Goal: Task Accomplishment & Management: Manage account settings

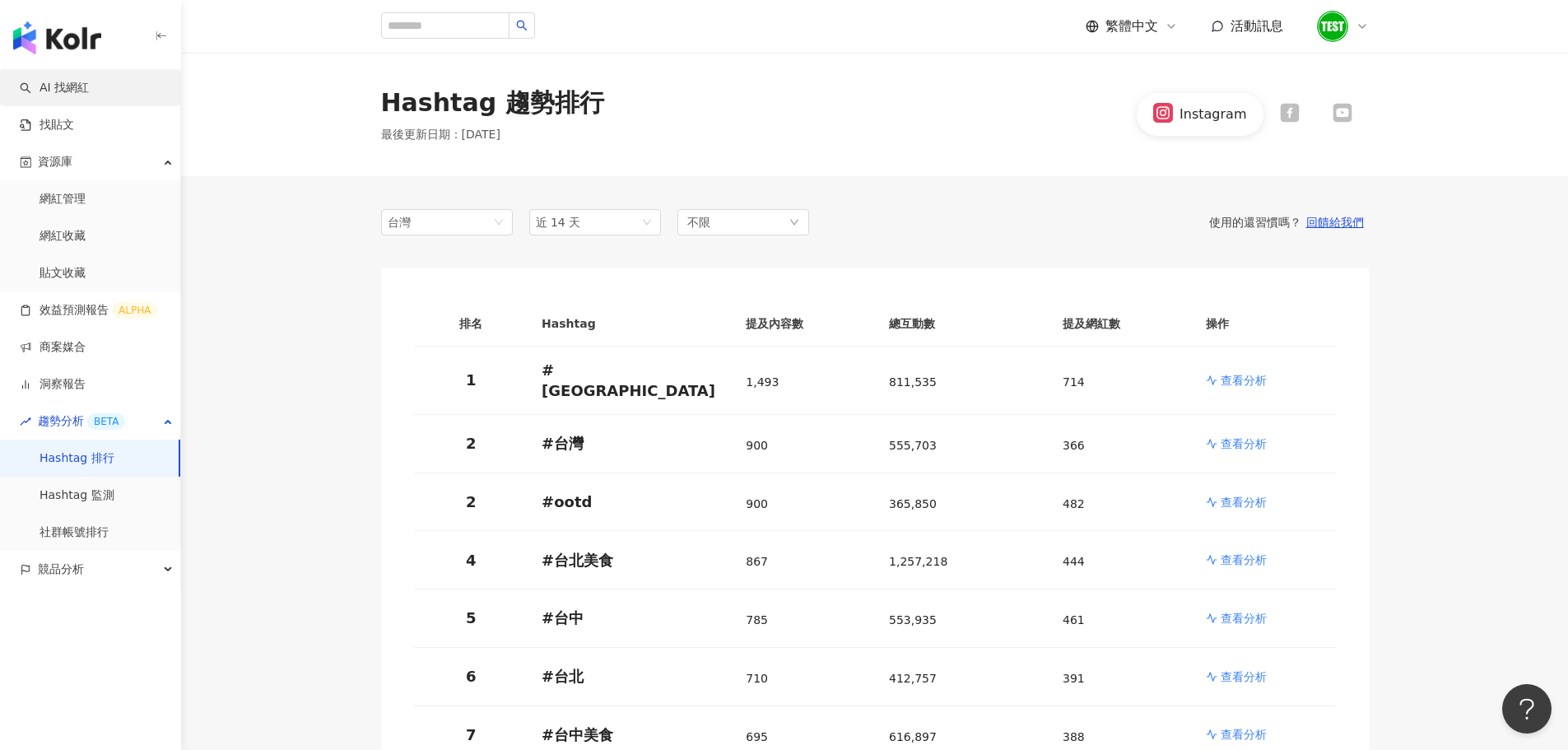
click at [89, 84] on link "AI 找網紅" at bounding box center [54, 88] width 69 height 17
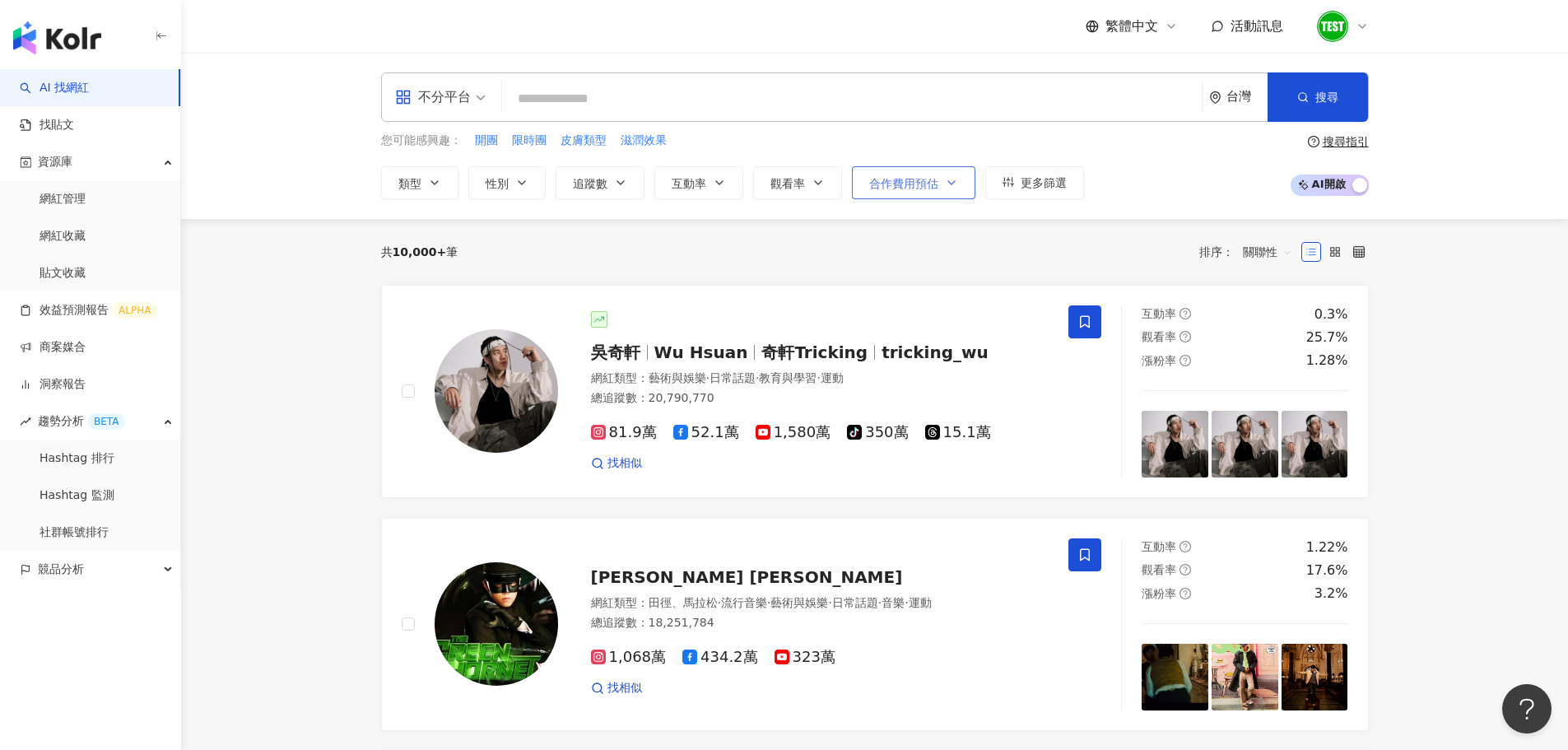
click at [915, 182] on span "合作費用預估" at bounding box center [904, 183] width 69 height 13
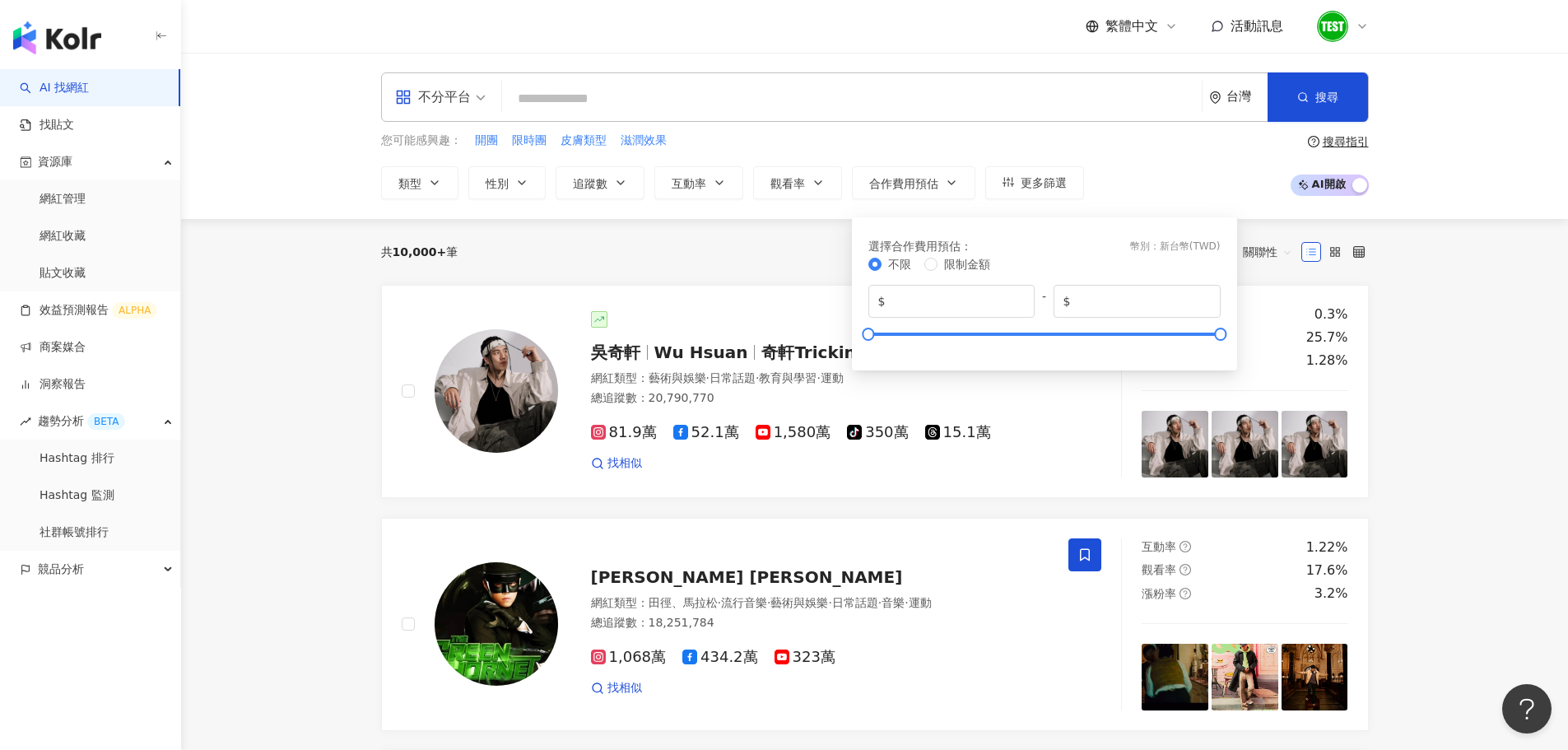
click at [1016, 328] on div "不限 限制金額 $ * - $ *******" at bounding box center [1044, 302] width 353 height 96
type input "******"
click at [1016, 332] on div at bounding box center [1044, 334] width 353 height 10
click at [1158, 332] on div at bounding box center [1044, 334] width 353 height 10
click at [1110, 328] on div "不限 限制金額 $ ****** - $ ******" at bounding box center [1044, 302] width 353 height 96
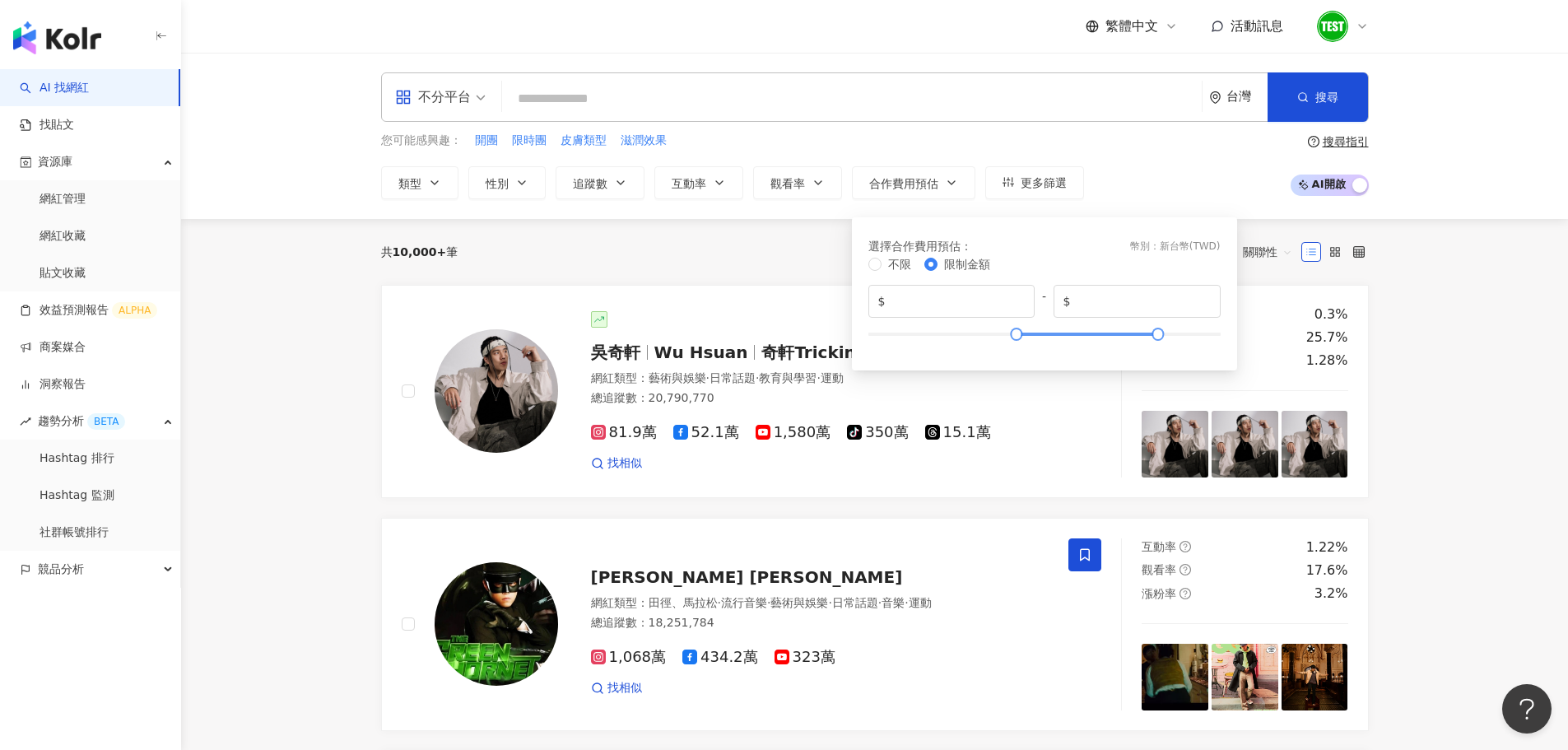
type input "******"
click at [1110, 329] on div at bounding box center [1044, 334] width 353 height 10
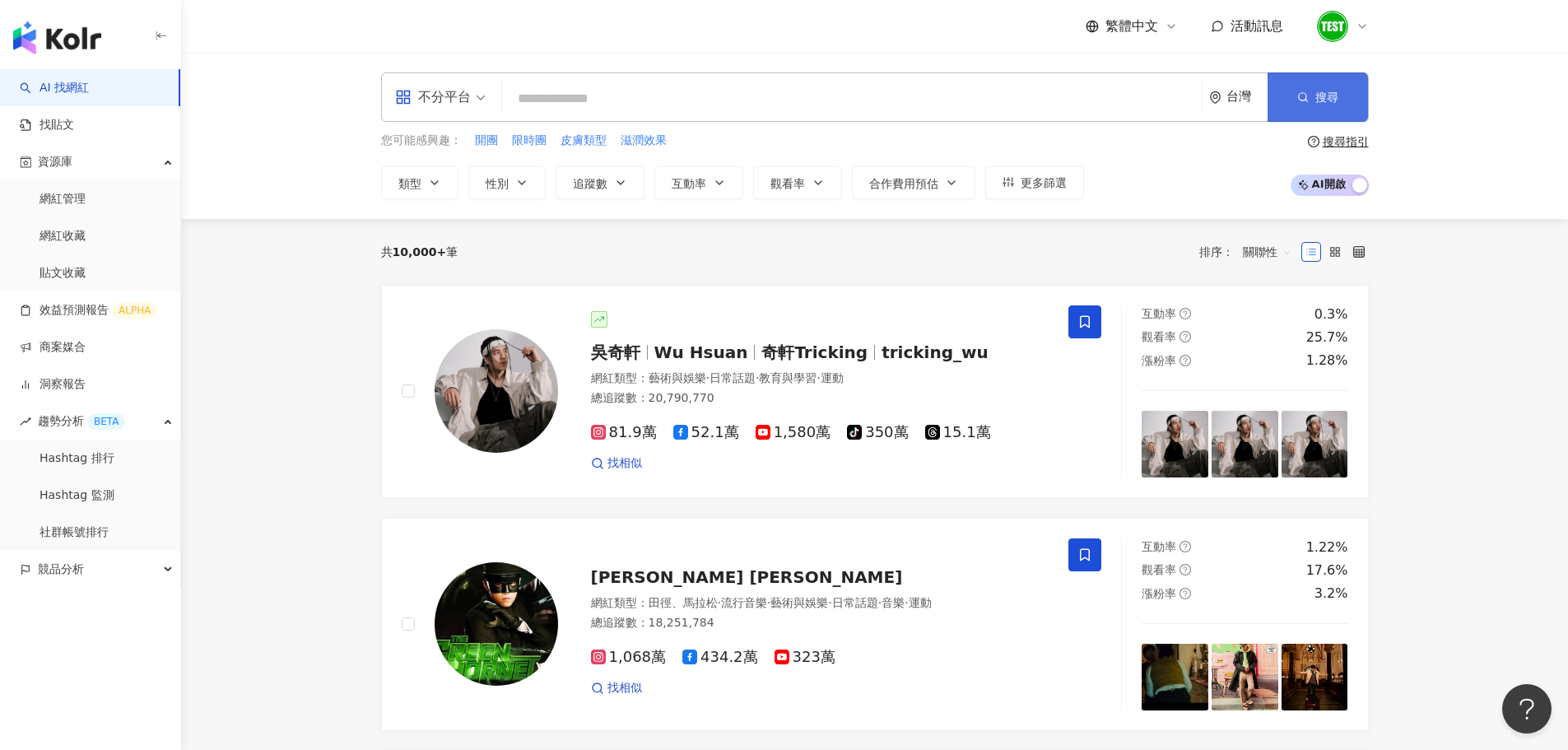
click at [1313, 100] on button "搜尋" at bounding box center [1318, 97] width 100 height 49
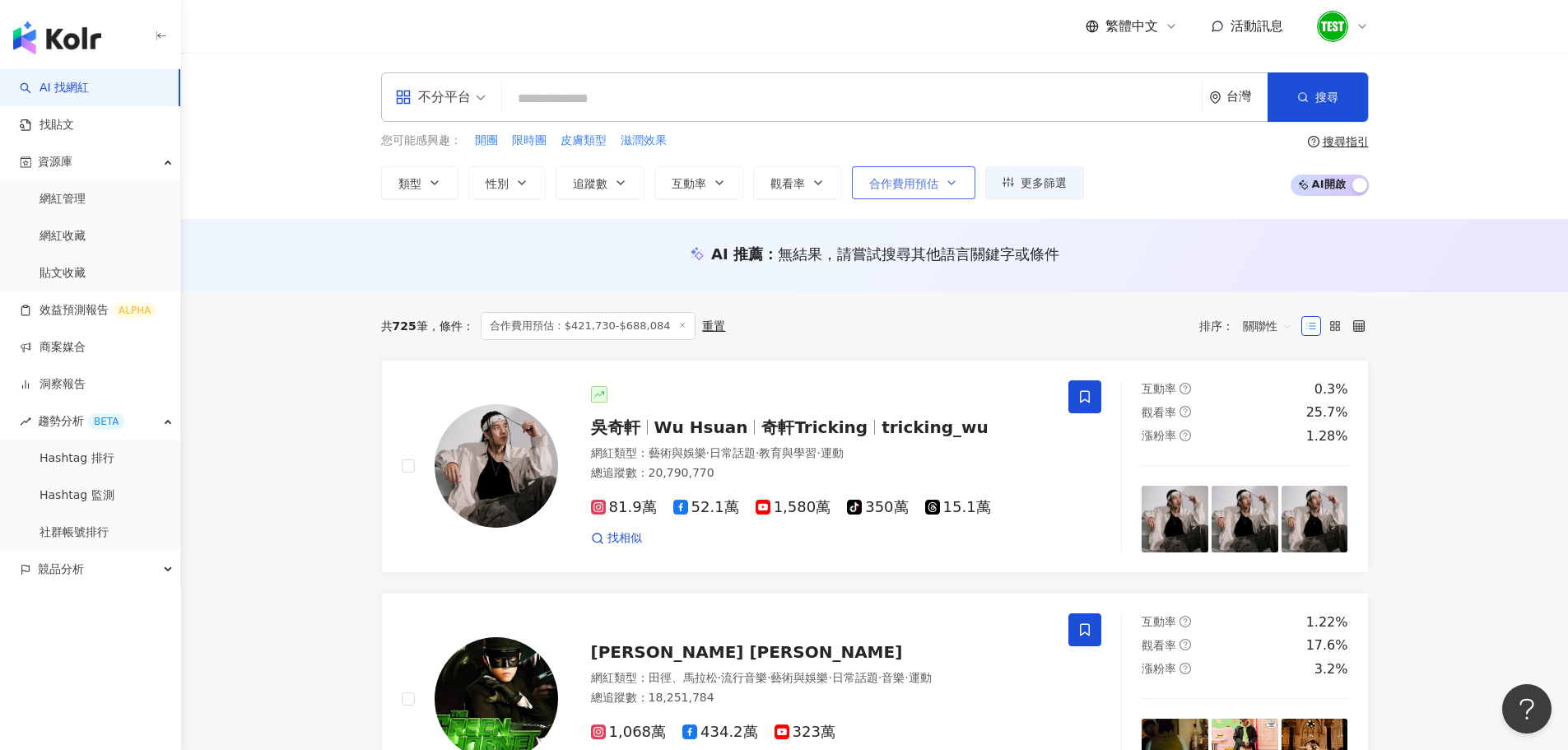
click at [934, 168] on button "合作費用預估" at bounding box center [914, 182] width 123 height 32
click at [939, 122] on div "不分平台 台灣 搜尋 您可能感興趣： 開團 限時團 皮膚類型 滋潤效果 類型 性別 追蹤數 互動率 觀看率 合作費用預估 更多篩選 選擇合作費用預估 ： 幣別…" at bounding box center [875, 136] width 1054 height 127
click at [530, 136] on span "限時團" at bounding box center [529, 141] width 34 height 17
type input "***"
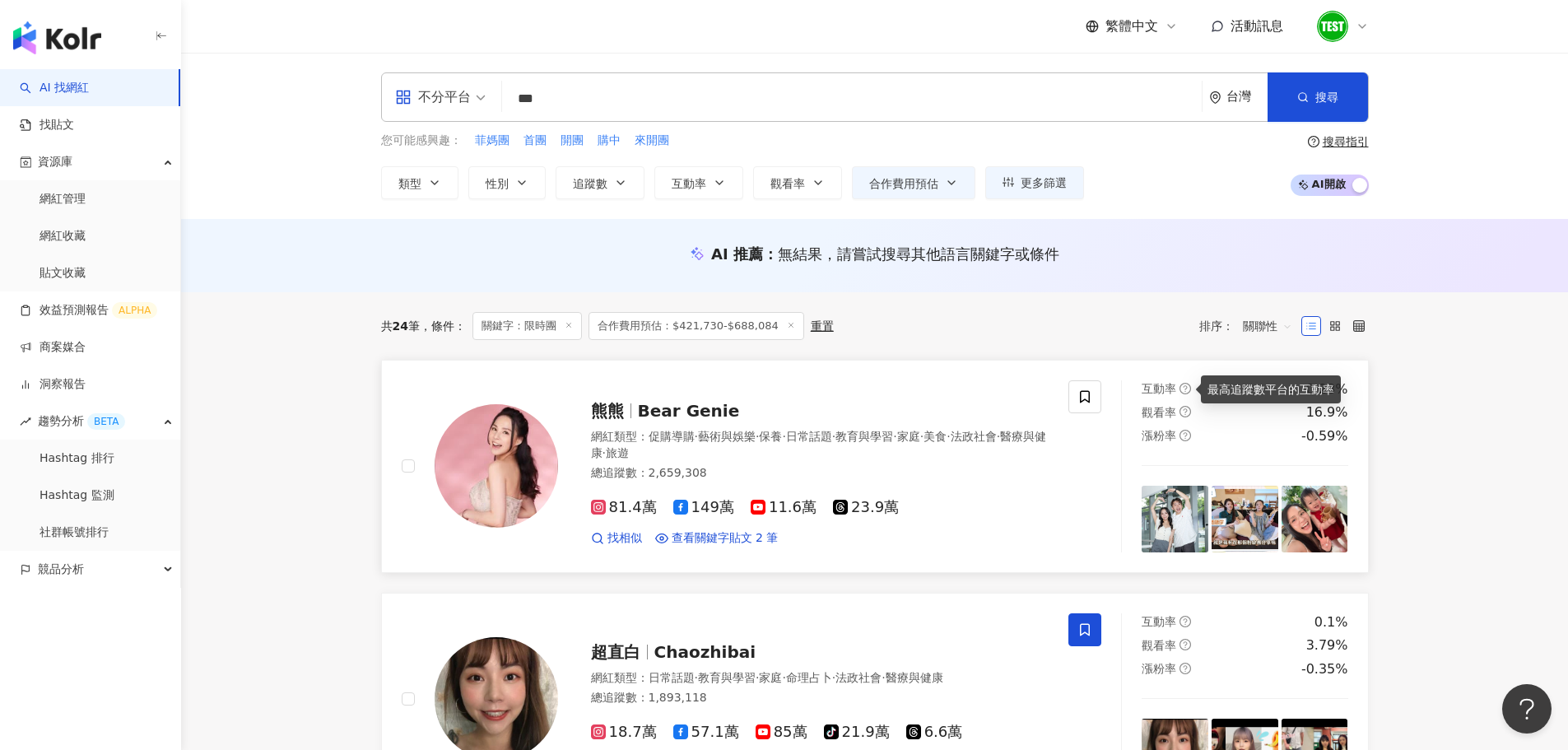
click at [1183, 383] on icon "question-circle" at bounding box center [1185, 388] width 12 height 12
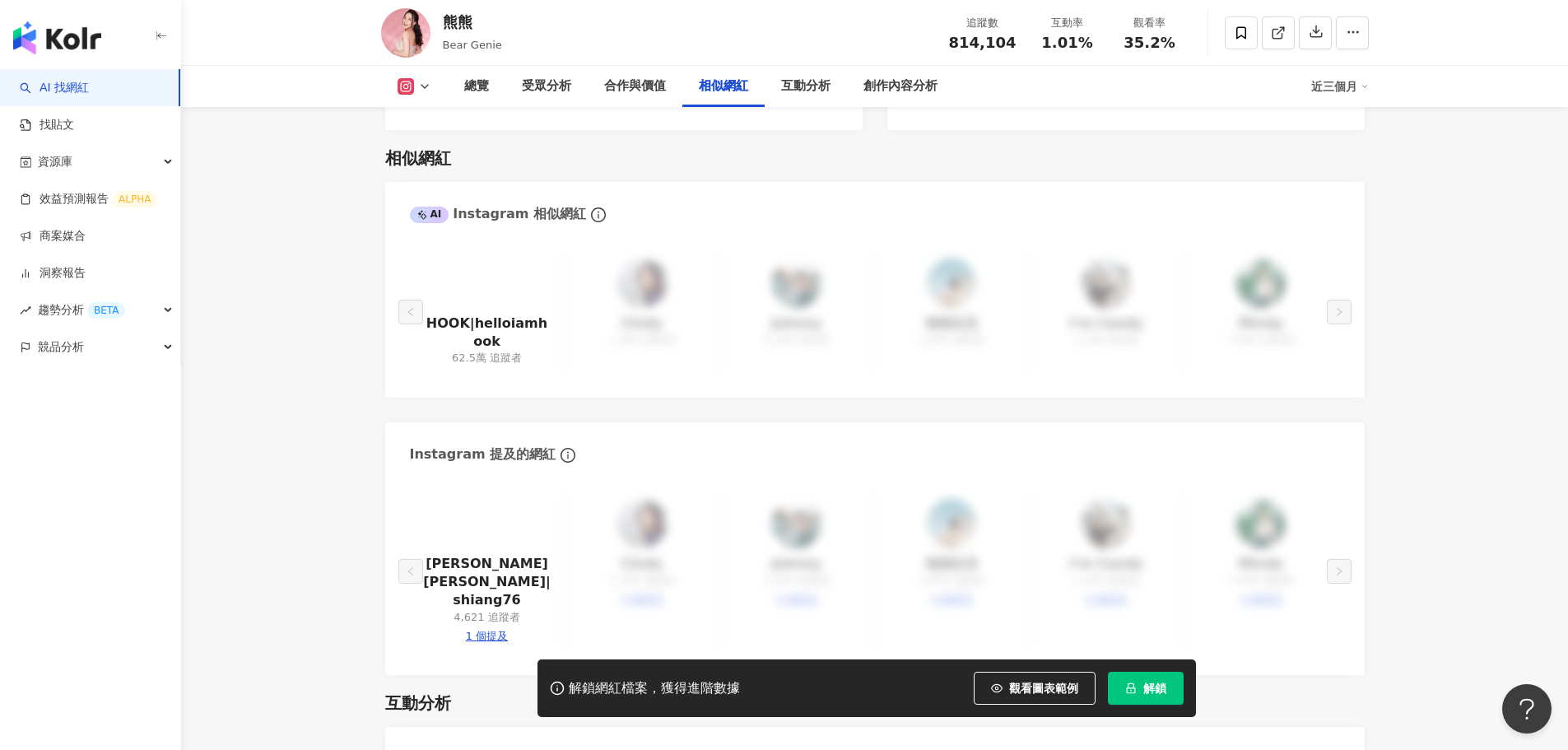
scroll to position [2712, 0]
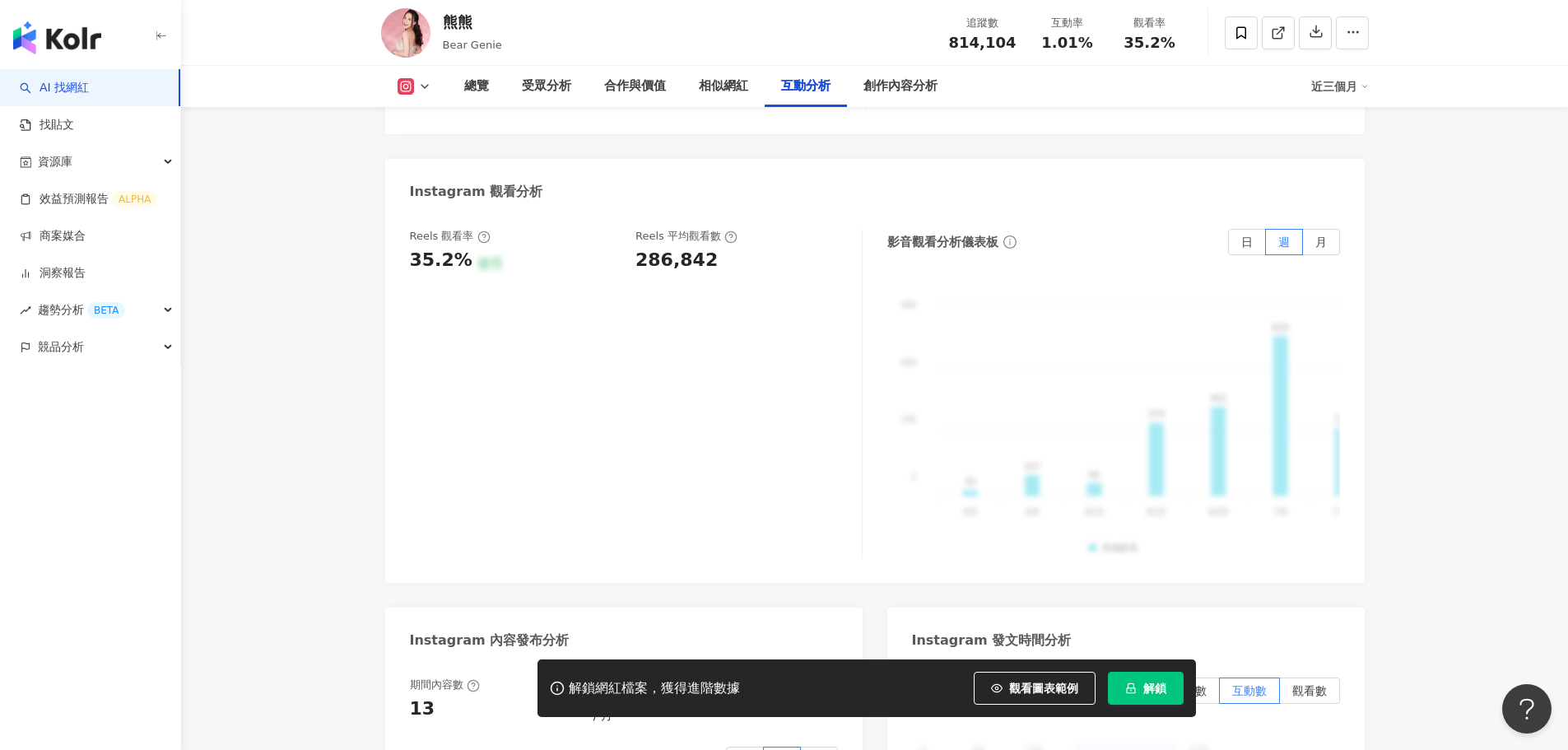
click at [719, 278] on div "Reels 觀看率 35.2% 優秀 Reels 平均觀看數 286,842" at bounding box center [636, 393] width 453 height 329
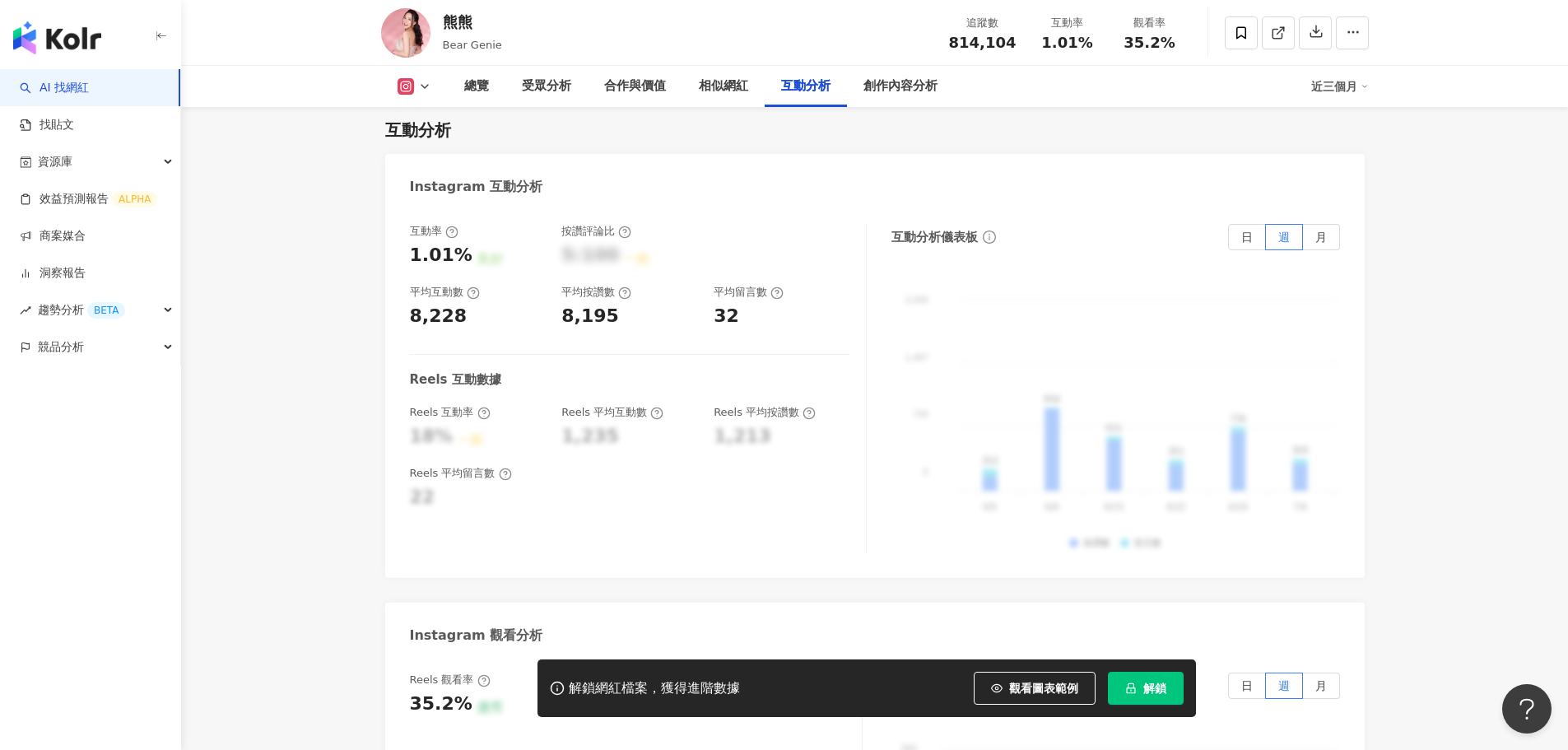
scroll to position [3284, 0]
click at [734, 95] on div "相似網紅" at bounding box center [723, 87] width 49 height 20
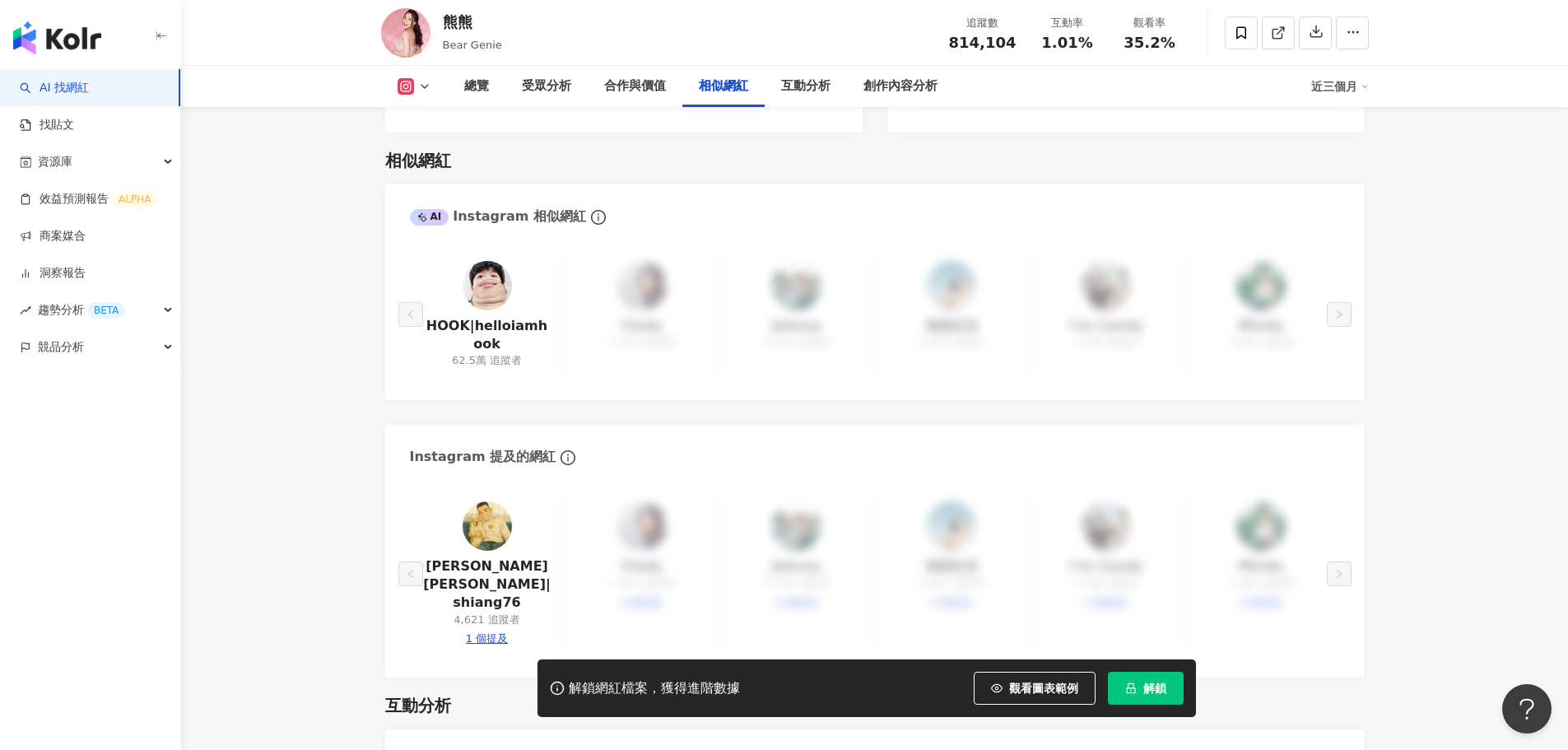
click at [423, 89] on icon at bounding box center [425, 87] width 13 height 13
click at [429, 158] on button "Facebook" at bounding box center [440, 155] width 98 height 23
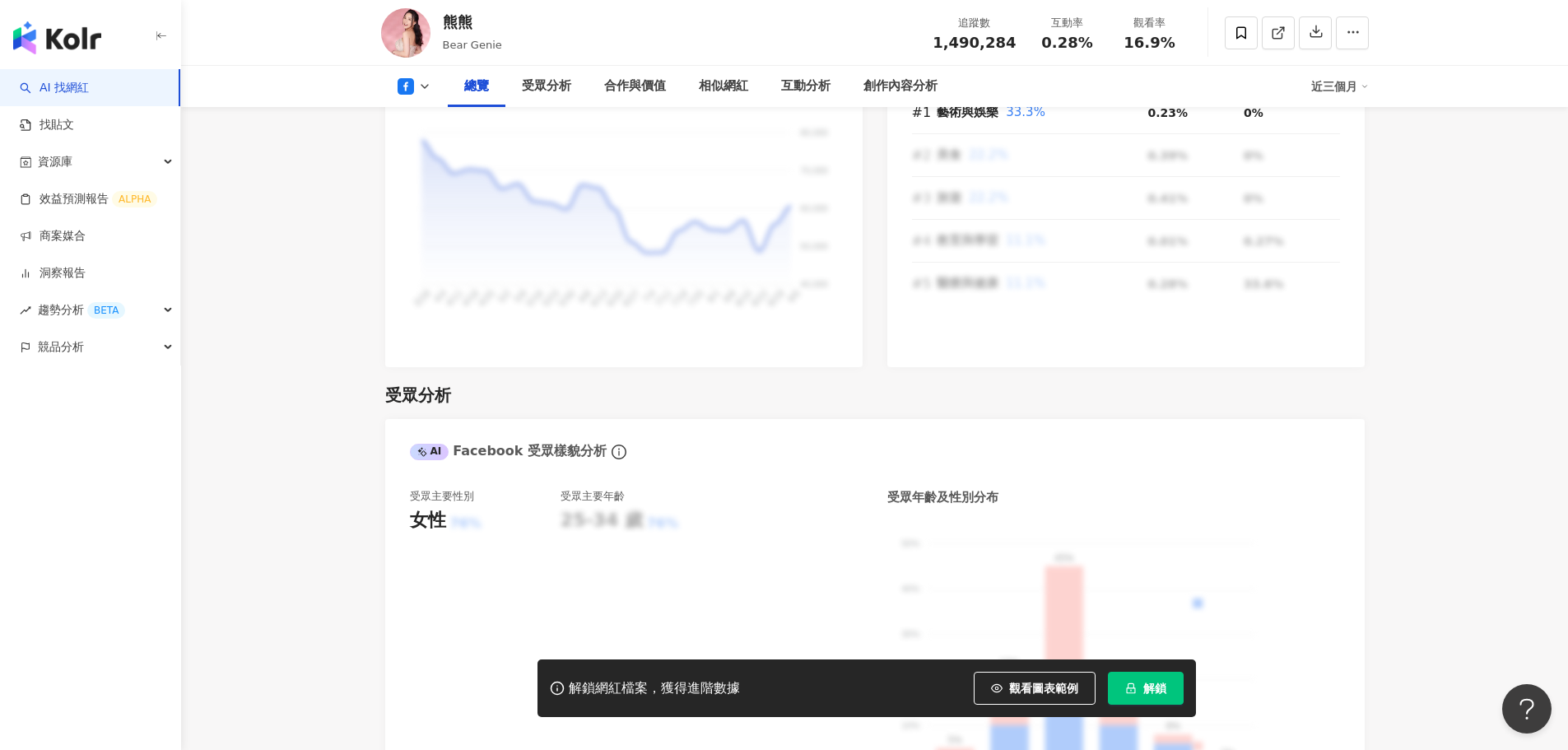
scroll to position [1187, 0]
click at [561, 89] on div "受眾分析" at bounding box center [546, 87] width 49 height 20
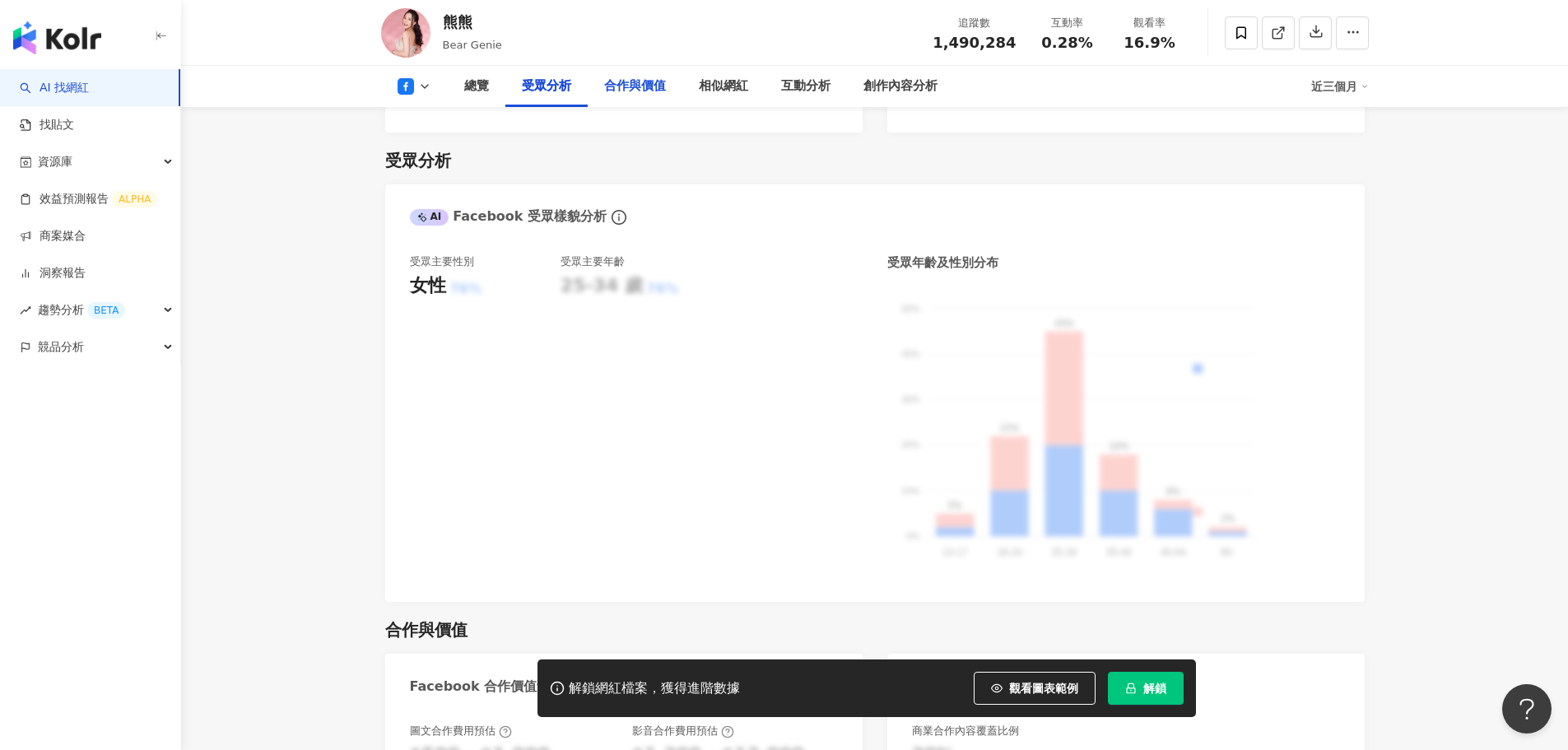
click at [637, 98] on div "合作與價值" at bounding box center [635, 86] width 95 height 41
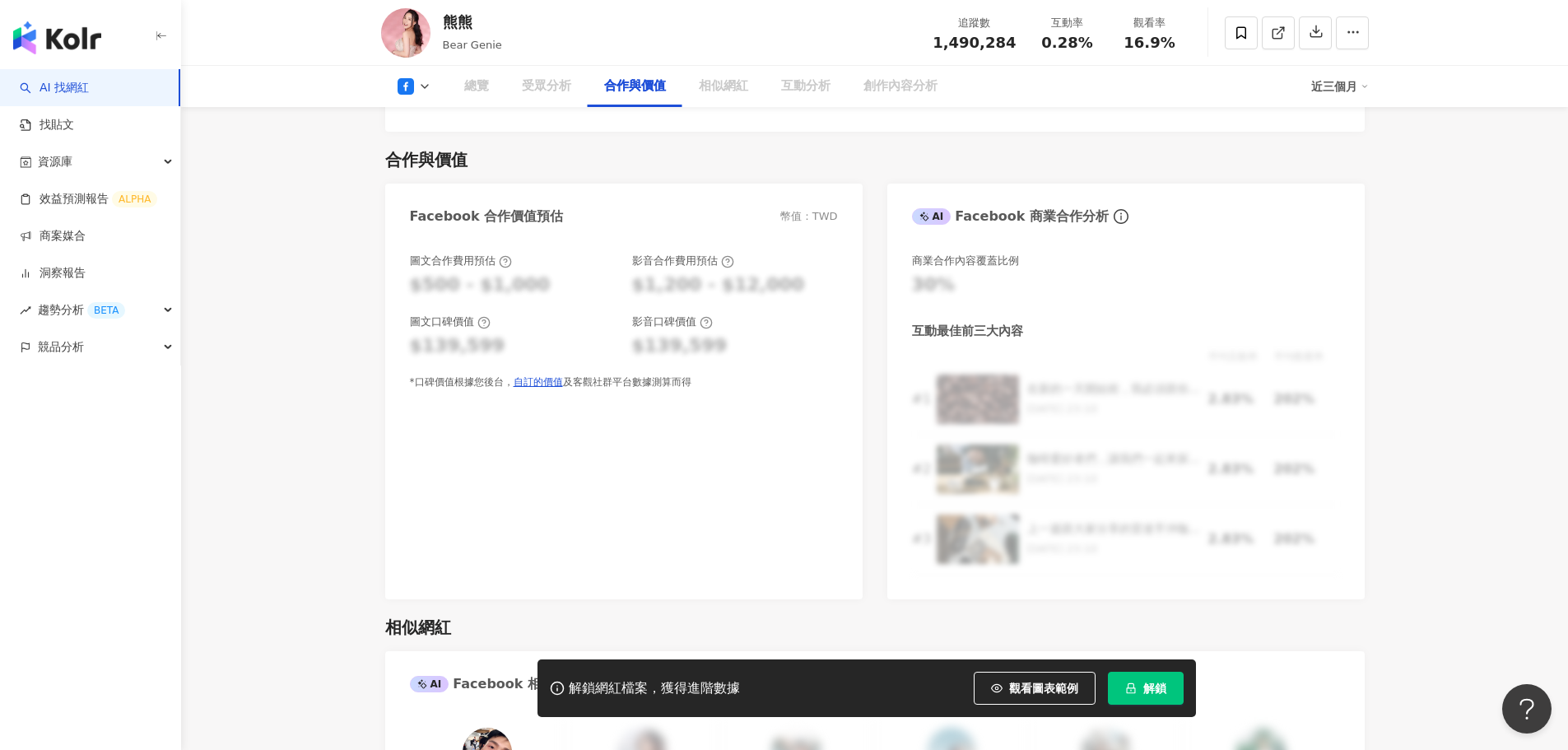
click at [637, 98] on div "合作與價值" at bounding box center [635, 86] width 95 height 41
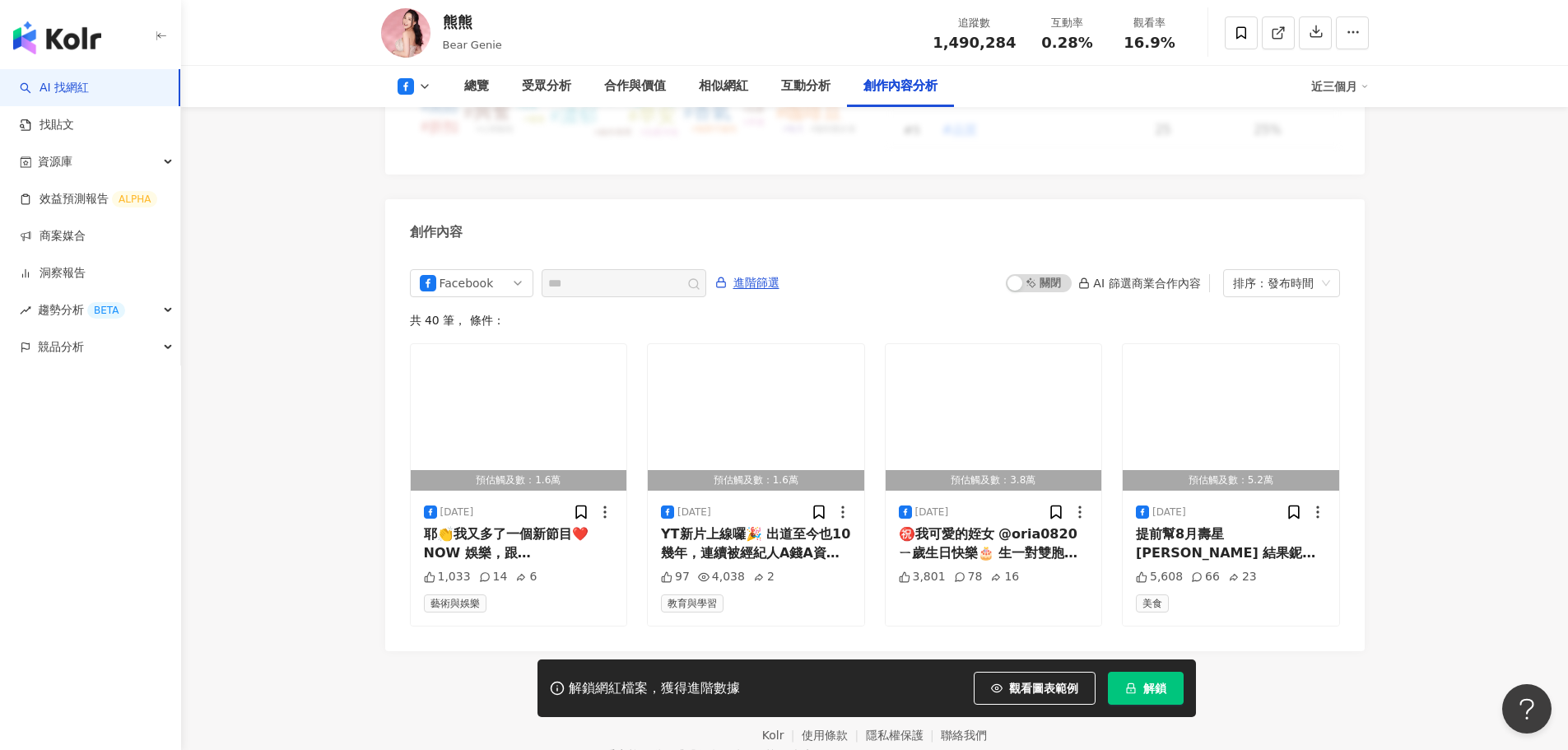
scroll to position [4418, 0]
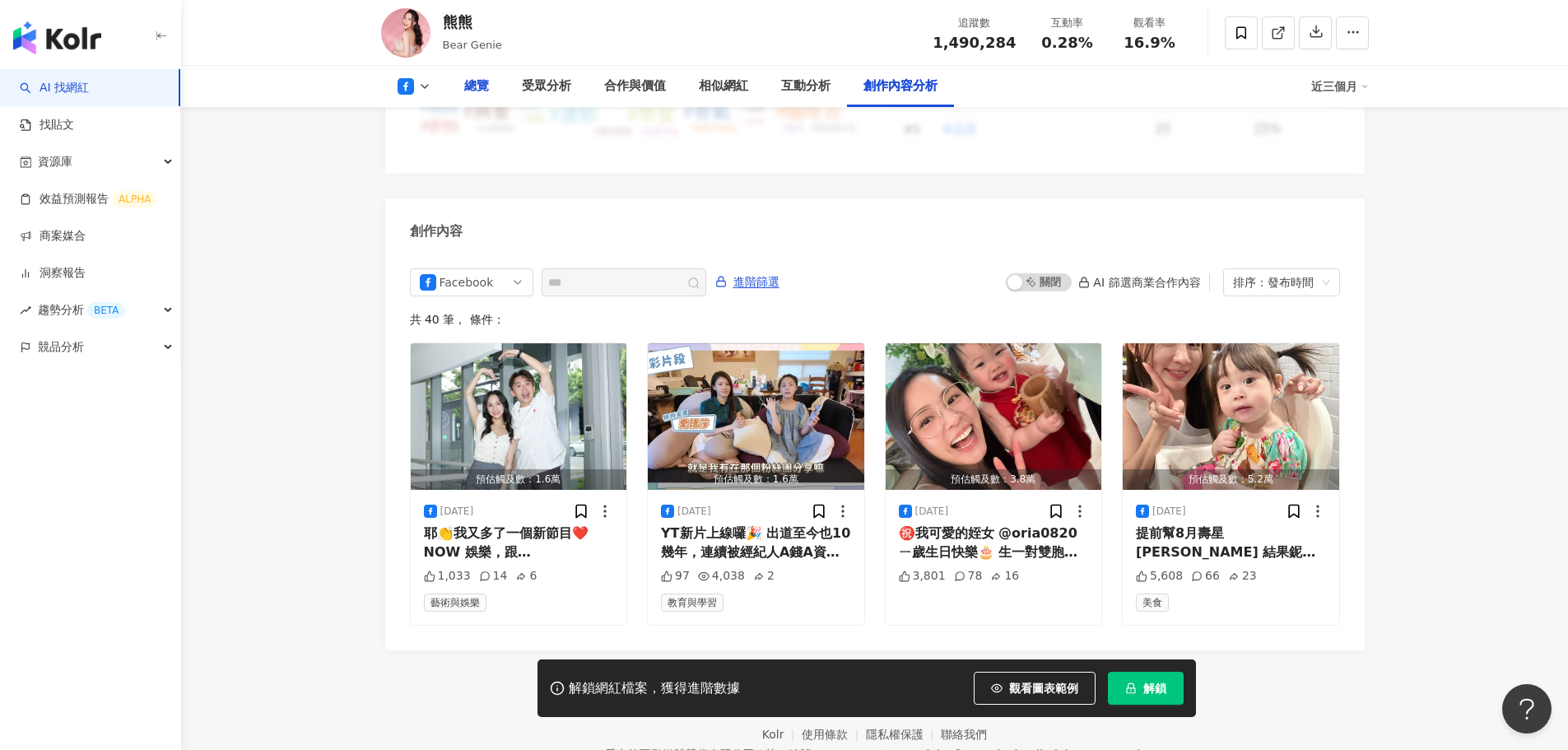
click at [465, 95] on div "總覽" at bounding box center [477, 87] width 25 height 20
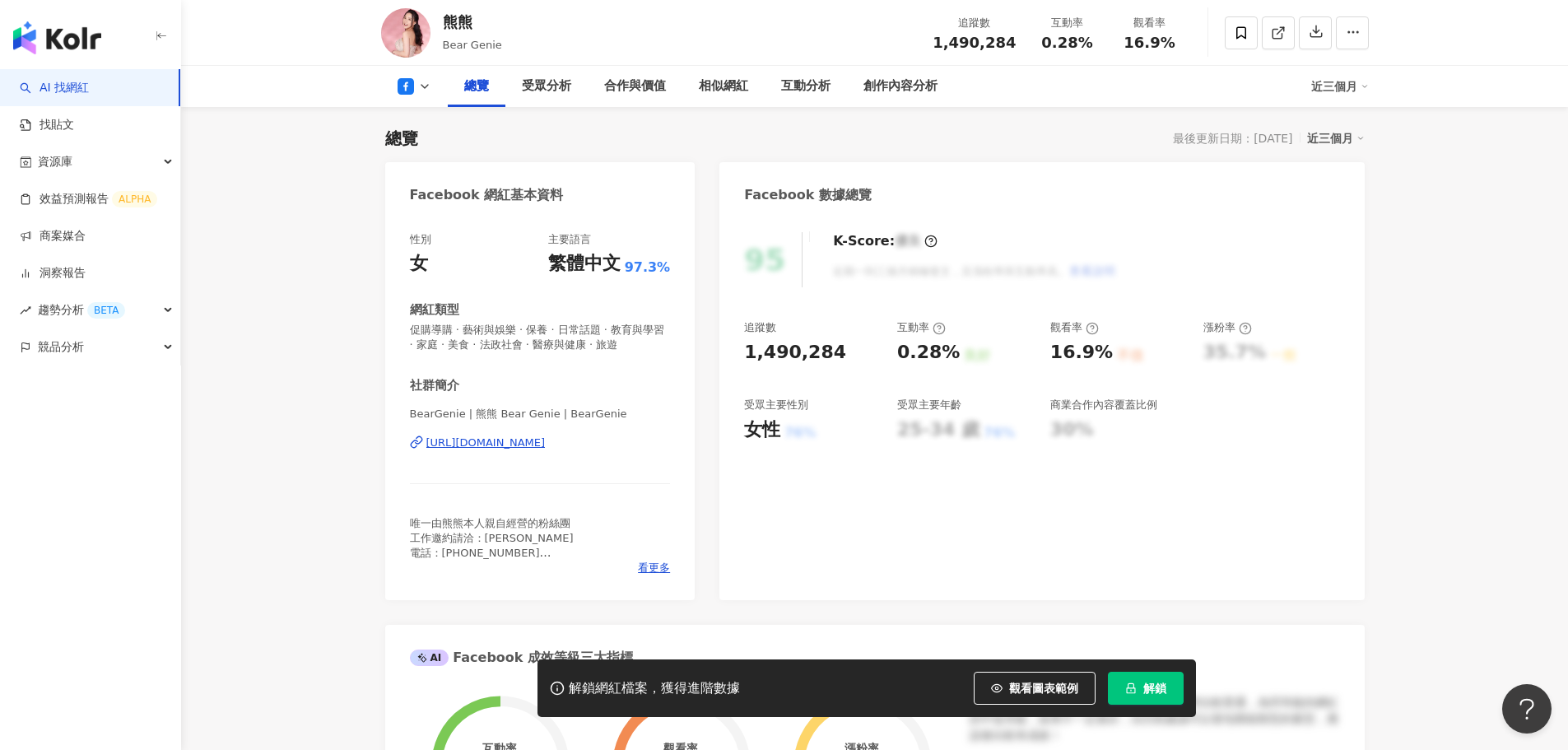
scroll to position [99, 0]
click at [669, 568] on span "看更多" at bounding box center [654, 566] width 33 height 15
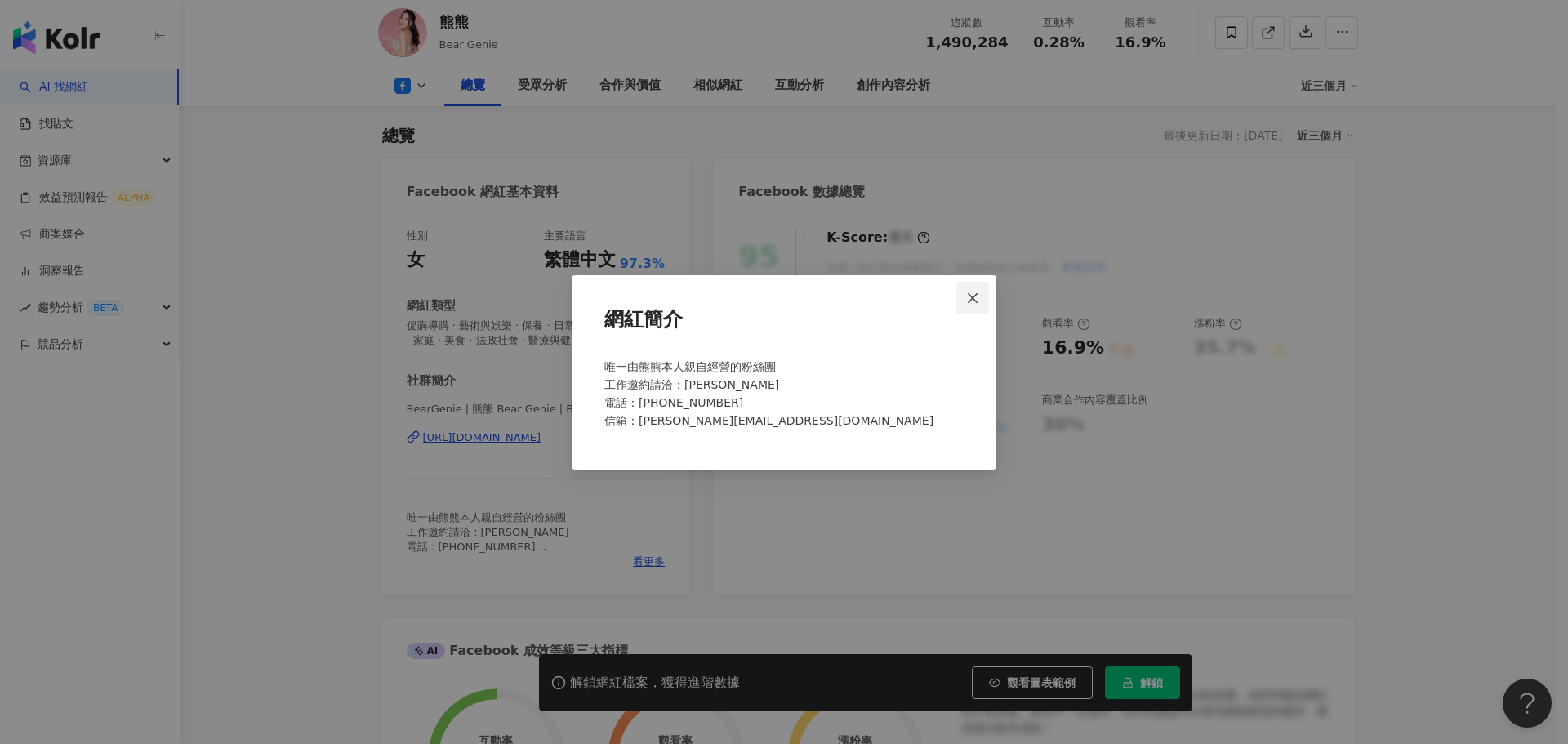
click at [973, 299] on icon "close" at bounding box center [973, 298] width 13 height 13
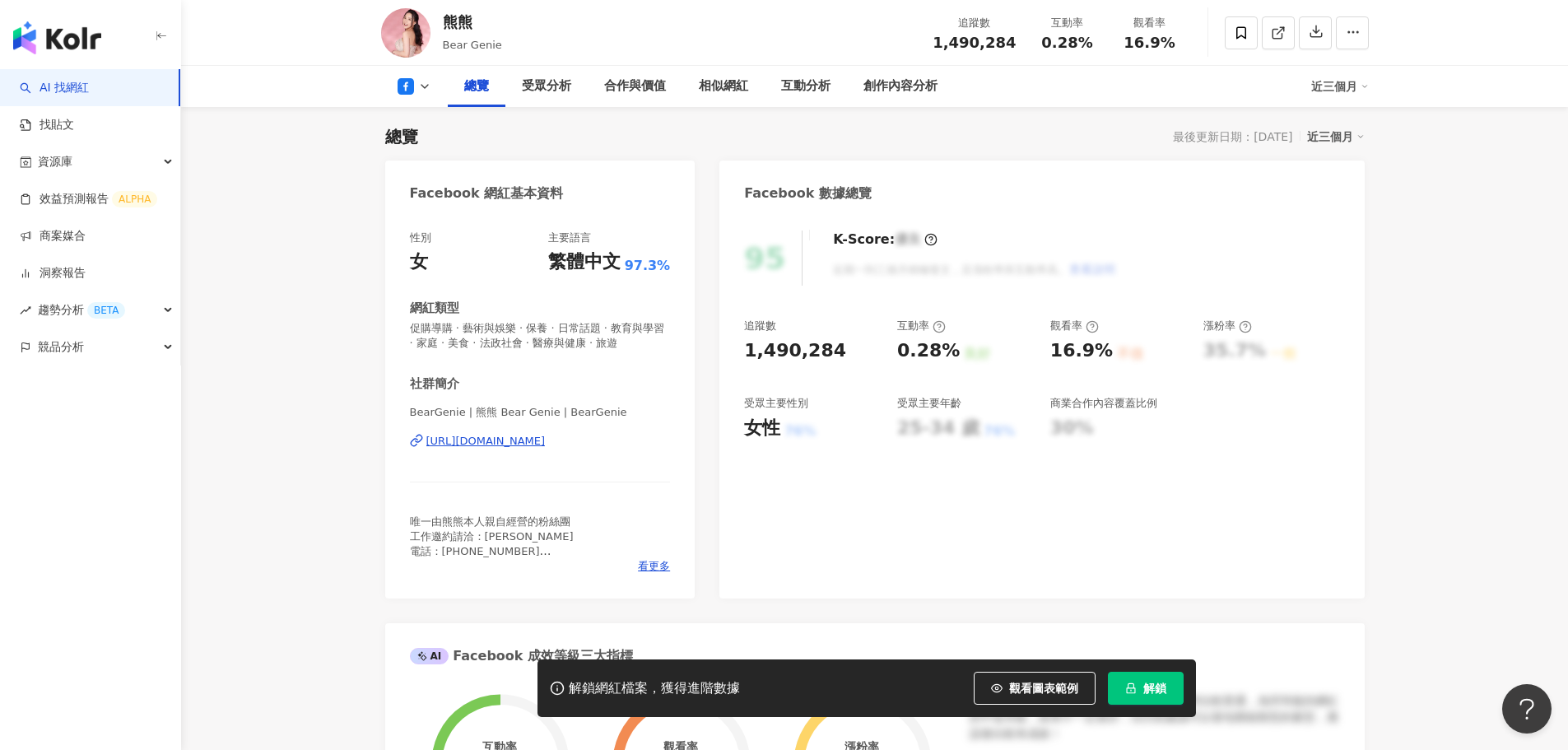
click at [416, 98] on div "總覽 受眾分析 合作與價值 相似網紅 互動分析 創作內容分析 近三個月" at bounding box center [874, 86] width 988 height 41
click at [426, 90] on icon at bounding box center [425, 87] width 13 height 13
click at [438, 232] on button "Threads" at bounding box center [440, 231] width 98 height 23
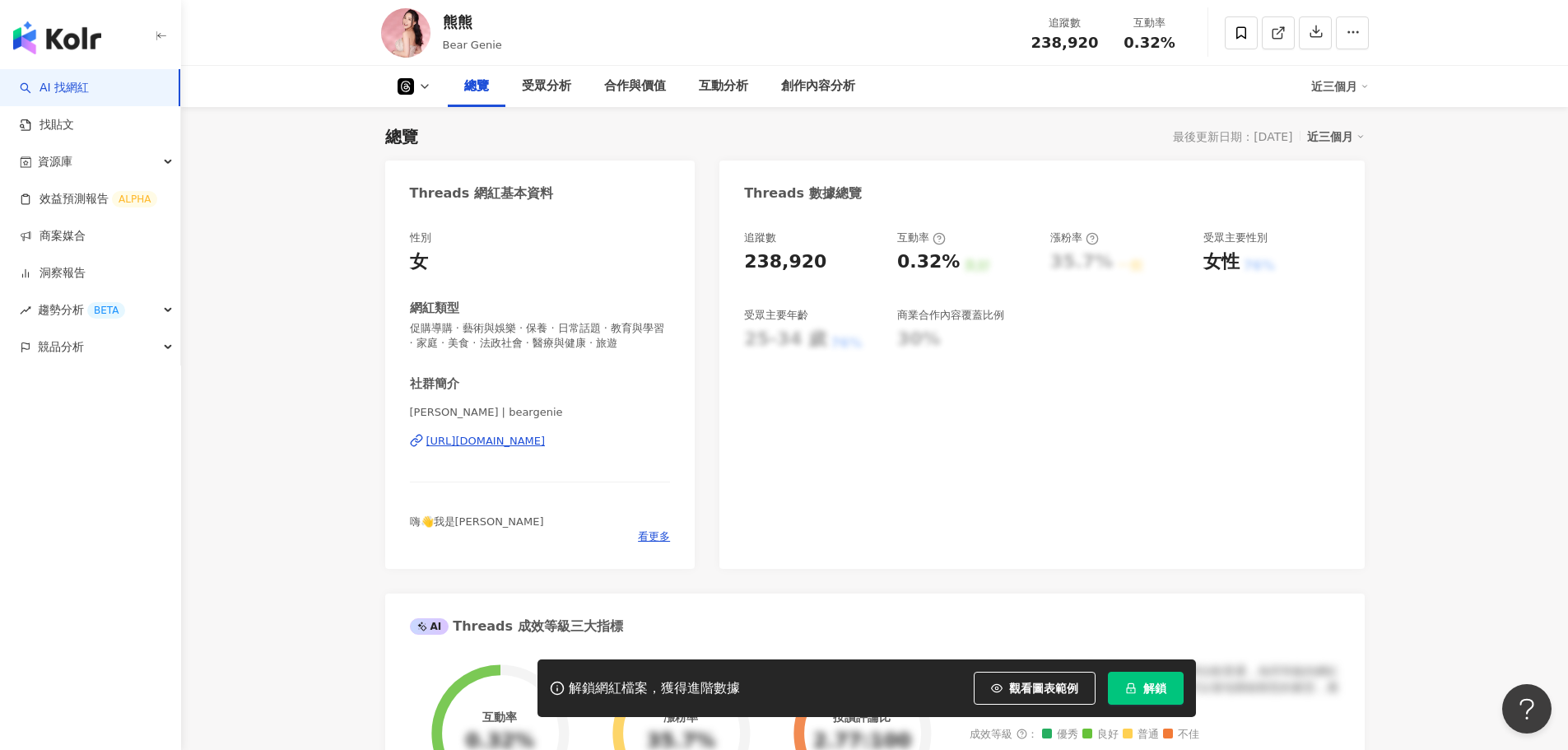
click at [413, 84] on icon at bounding box center [406, 87] width 17 height 17
click at [428, 229] on button "Threads" at bounding box center [440, 231] width 98 height 23
click at [83, 195] on link "效益預測報告 ALPHA" at bounding box center [88, 199] width 138 height 17
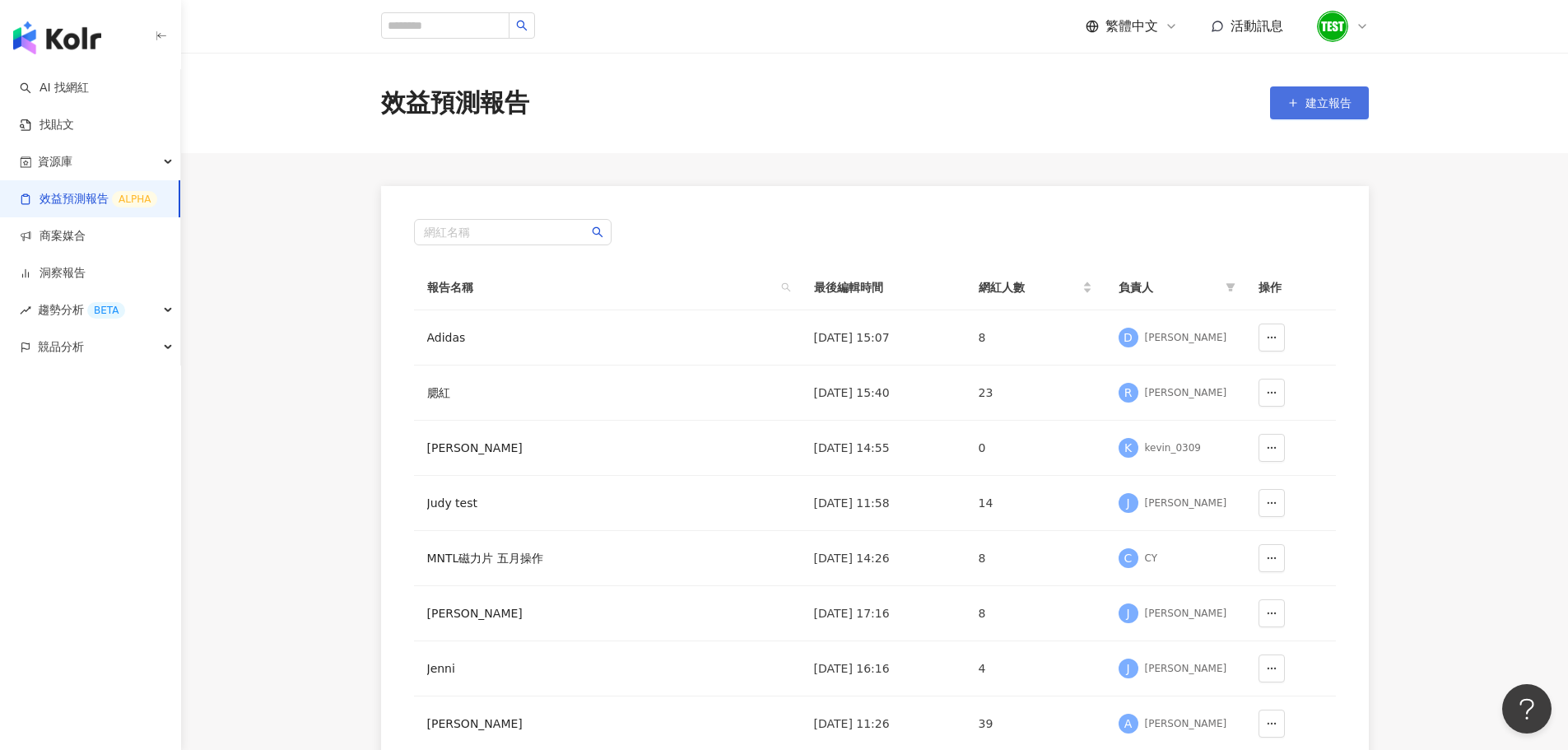
click at [1348, 102] on span "建立報告" at bounding box center [1328, 103] width 46 height 13
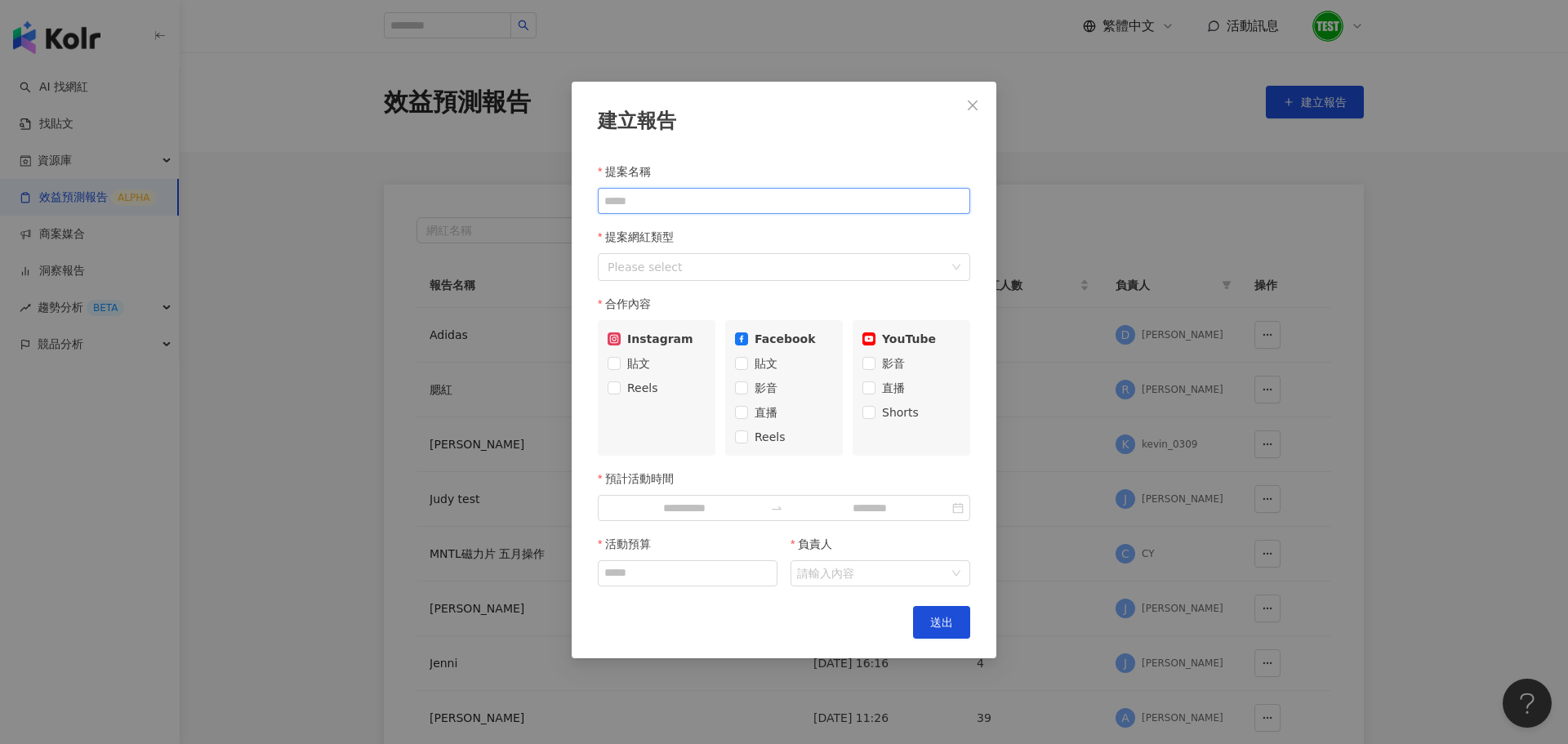
click at [674, 201] on input "提案名稱" at bounding box center [784, 201] width 372 height 26
drag, startPoint x: 810, startPoint y: 618, endPoint x: 982, endPoint y: 136, distance: 511.8
click at [982, 136] on div "建立報告 提案名稱 提案網紅類型 Please select 合作內容 Instagram 貼文 Reels Facebook 貼文 影音 直播 Reels …" at bounding box center [783, 370] width 424 height 576
click at [975, 102] on icon "close" at bounding box center [973, 104] width 10 height 10
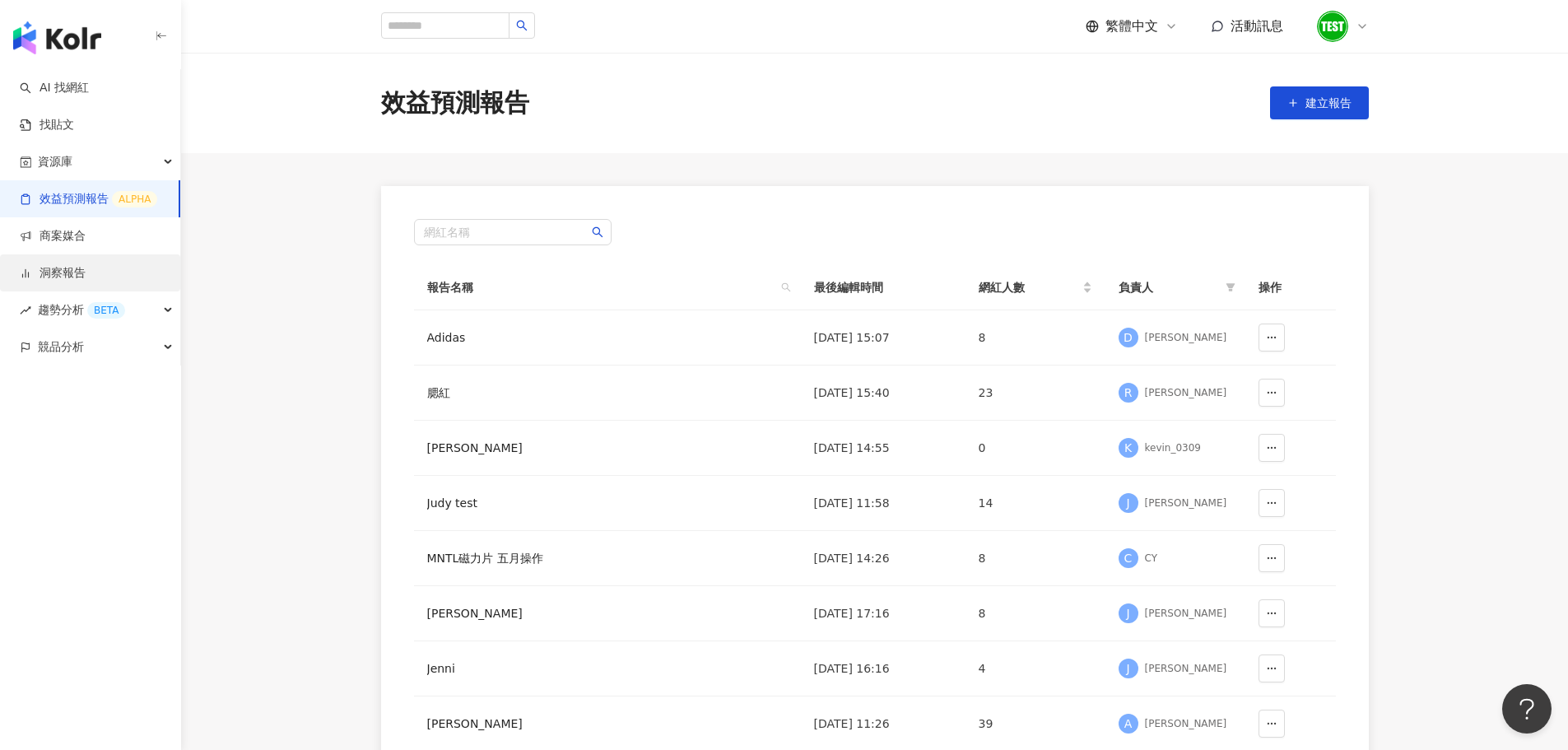
click at [75, 265] on link "洞察報告" at bounding box center [53, 273] width 66 height 17
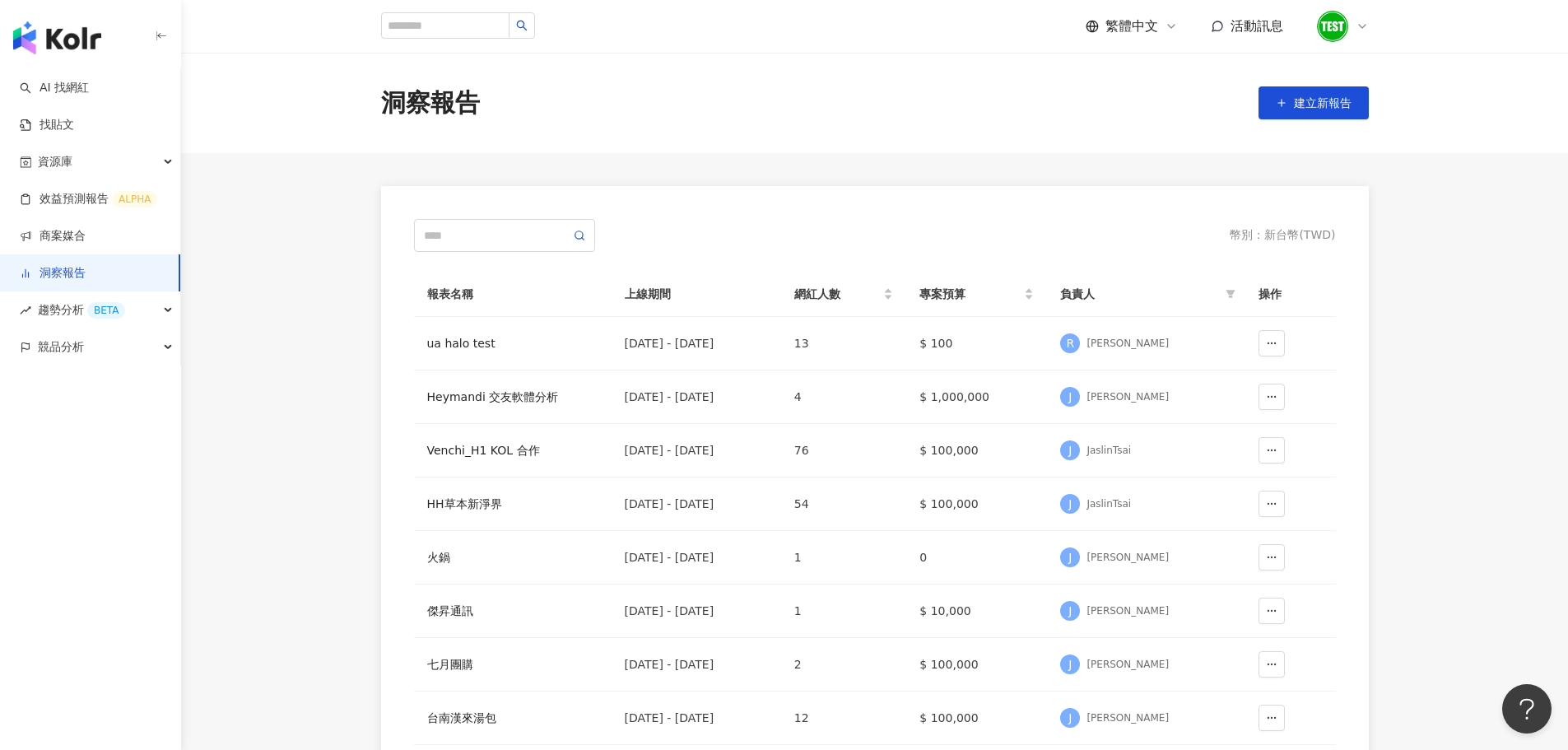
click at [75, 265] on link "洞察報告" at bounding box center [53, 273] width 66 height 17
click at [61, 123] on link "找貼文" at bounding box center [47, 125] width 54 height 17
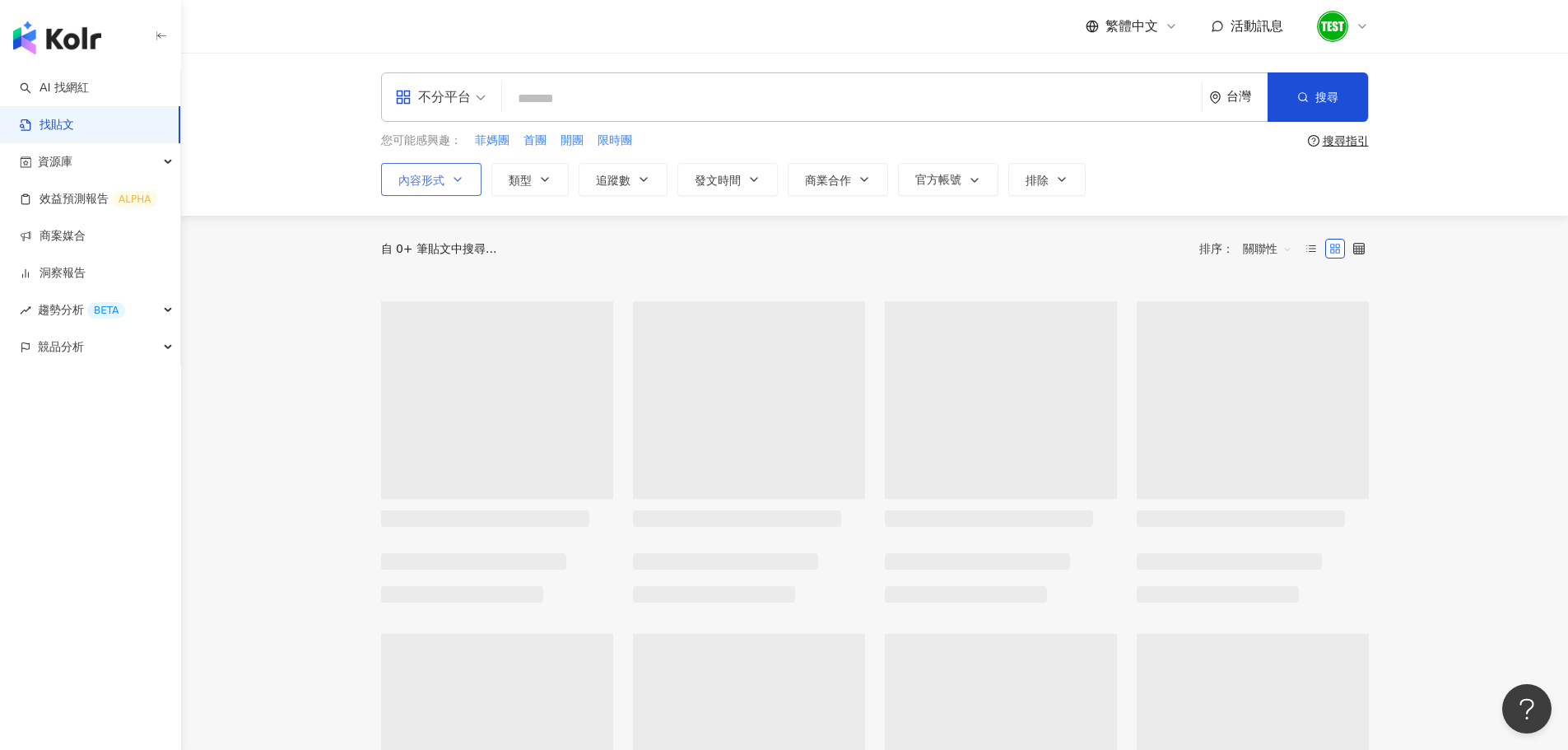
click at [441, 188] on button "內容形式" at bounding box center [431, 179] width 100 height 32
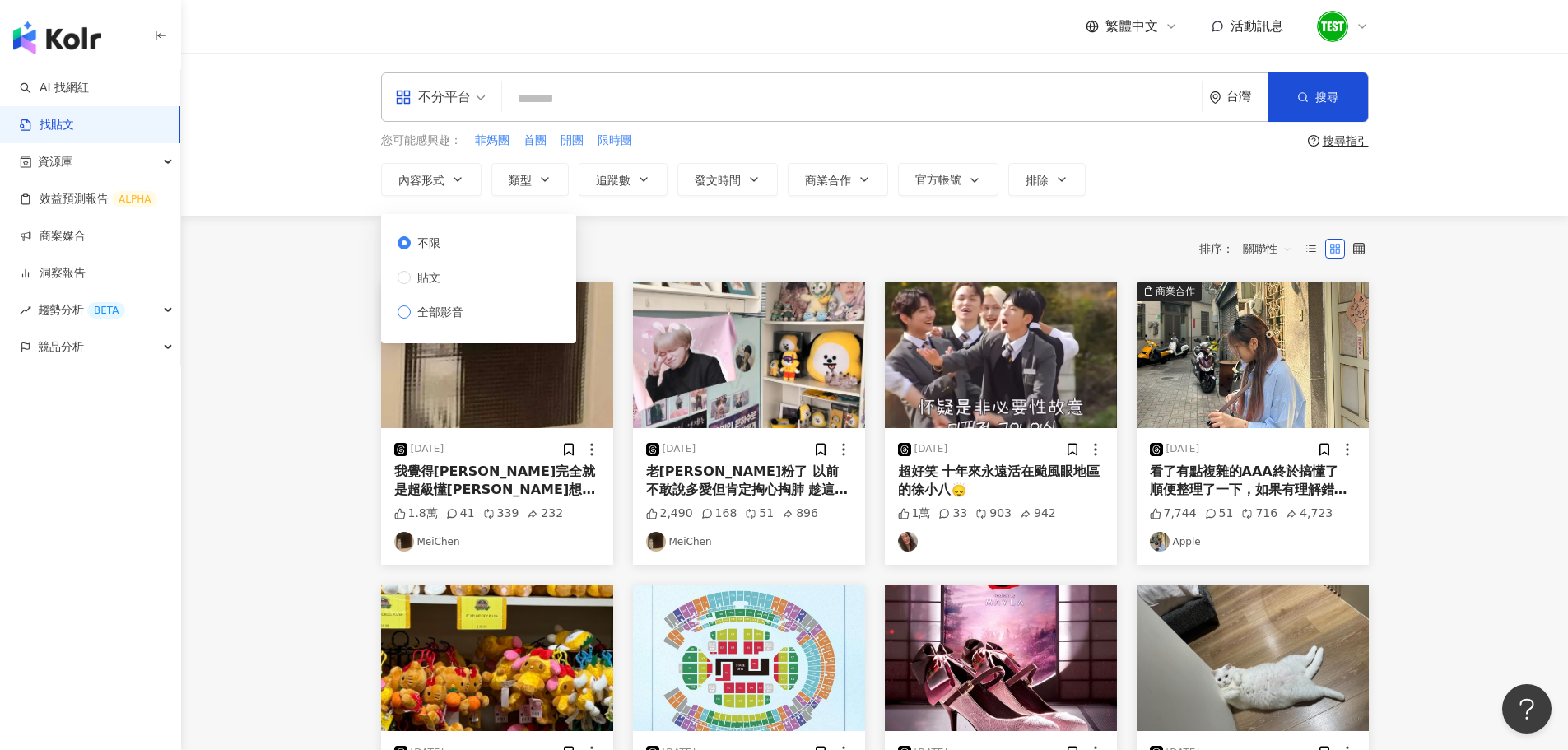
click at [451, 314] on span "全部影音" at bounding box center [440, 312] width 59 height 18
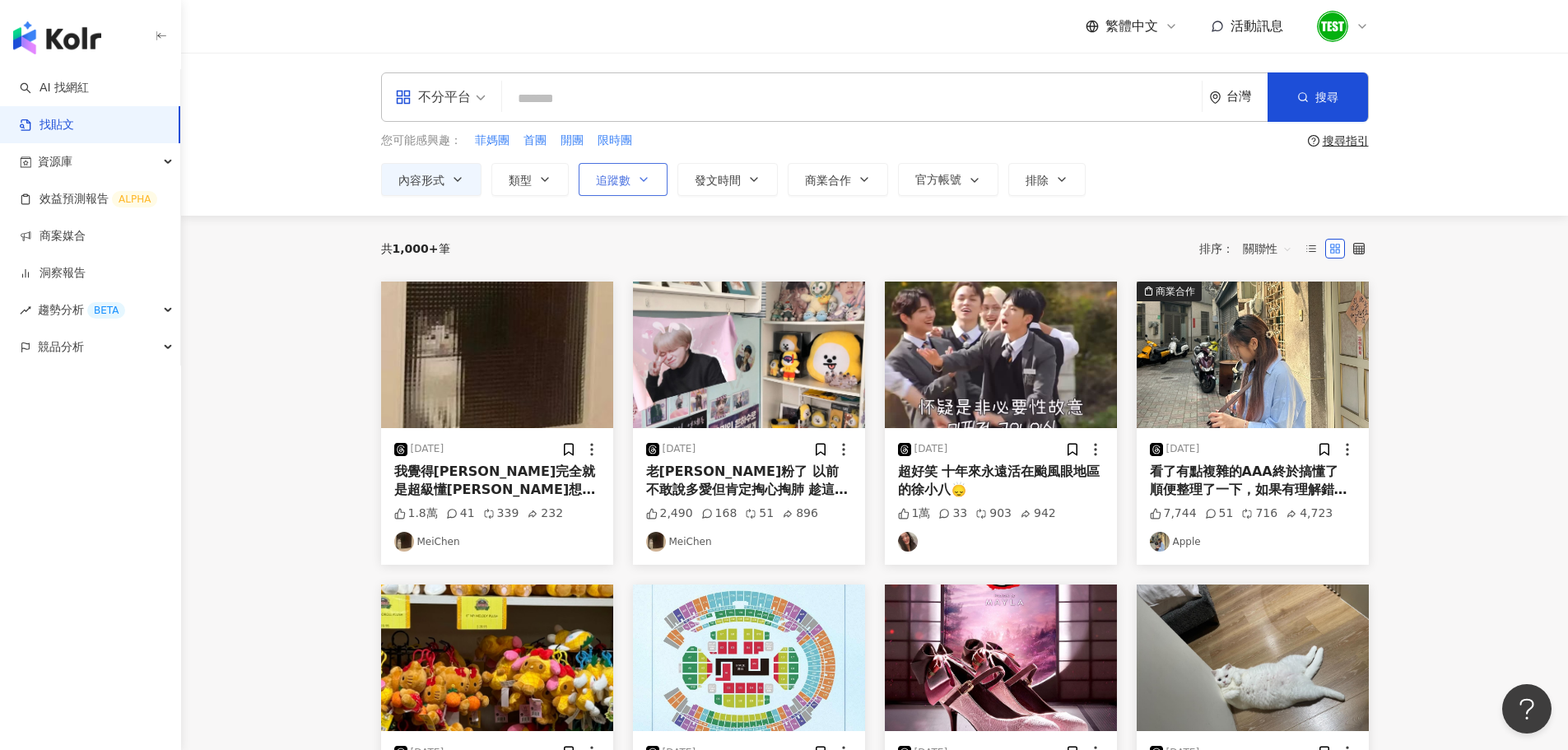
click at [635, 185] on button "追蹤數" at bounding box center [623, 179] width 89 height 32
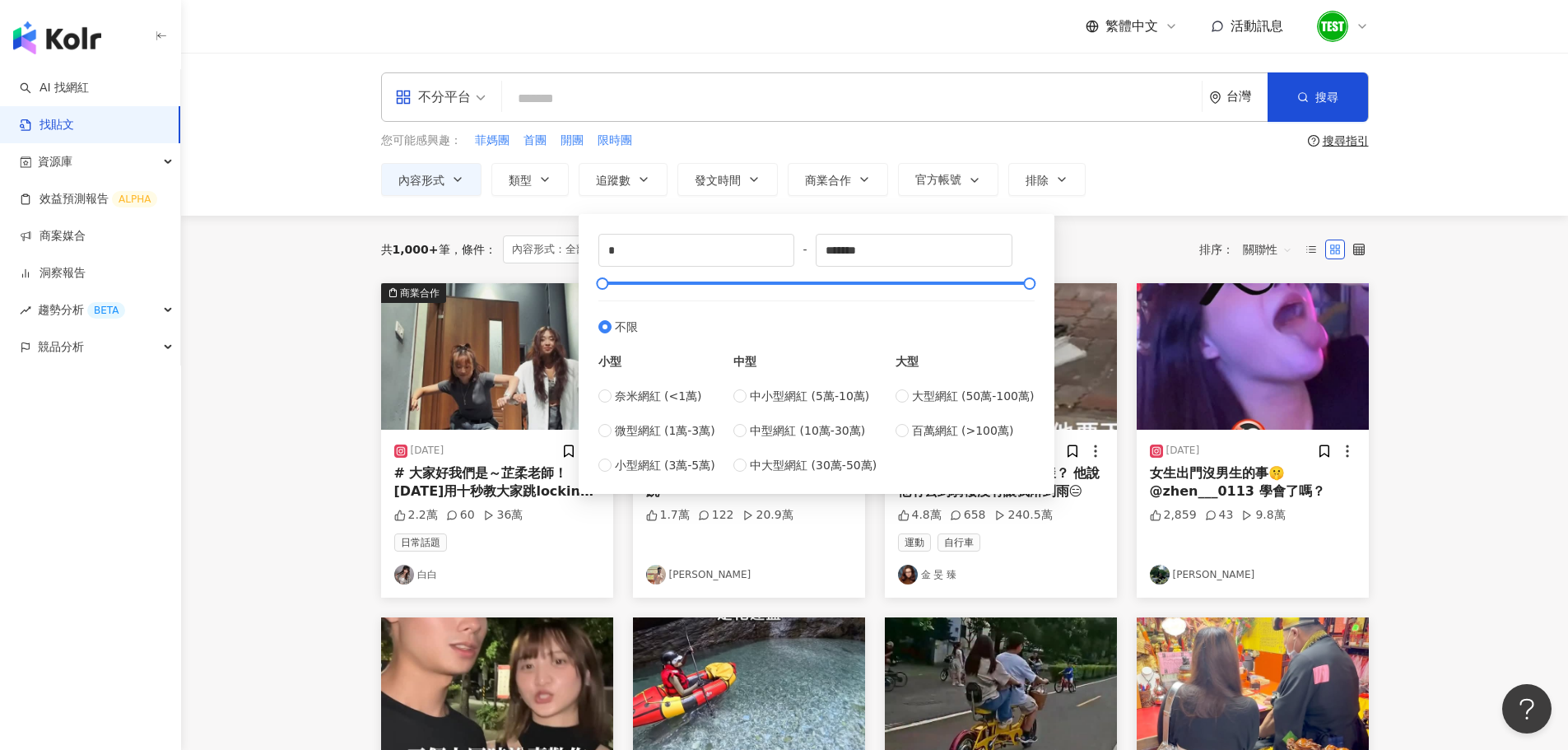
click at [254, 222] on main "不分平台 台灣 搜尋 您可能感興趣： 菲媽團 首團 開團 限時團 搜尋指引 內容形式 類型 追蹤數 發文時間 商業合作 官方帳號 排除 不限 貼文 全部影音 …" at bounding box center [874, 729] width 1387 height 1354
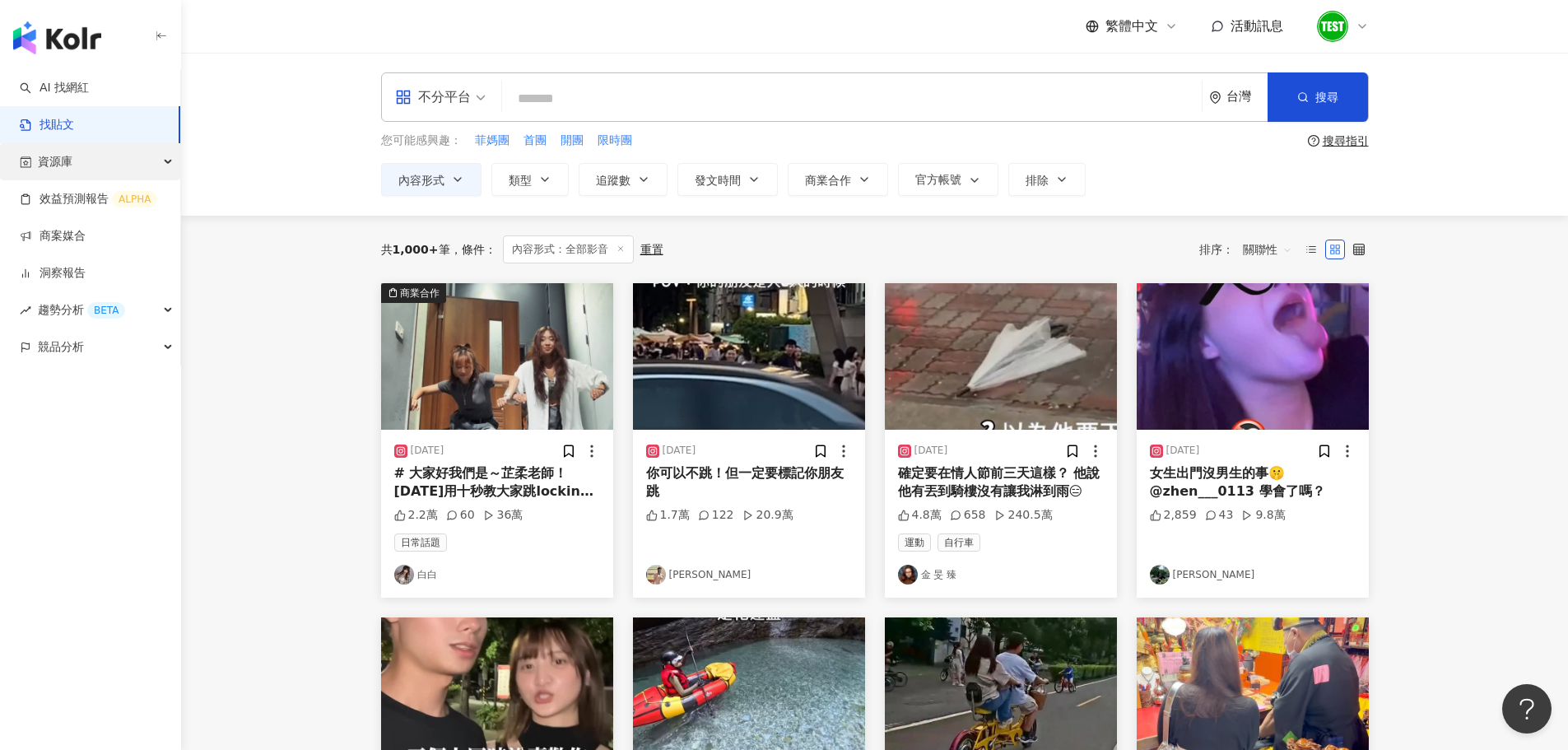
click at [134, 172] on div "資源庫" at bounding box center [90, 162] width 180 height 37
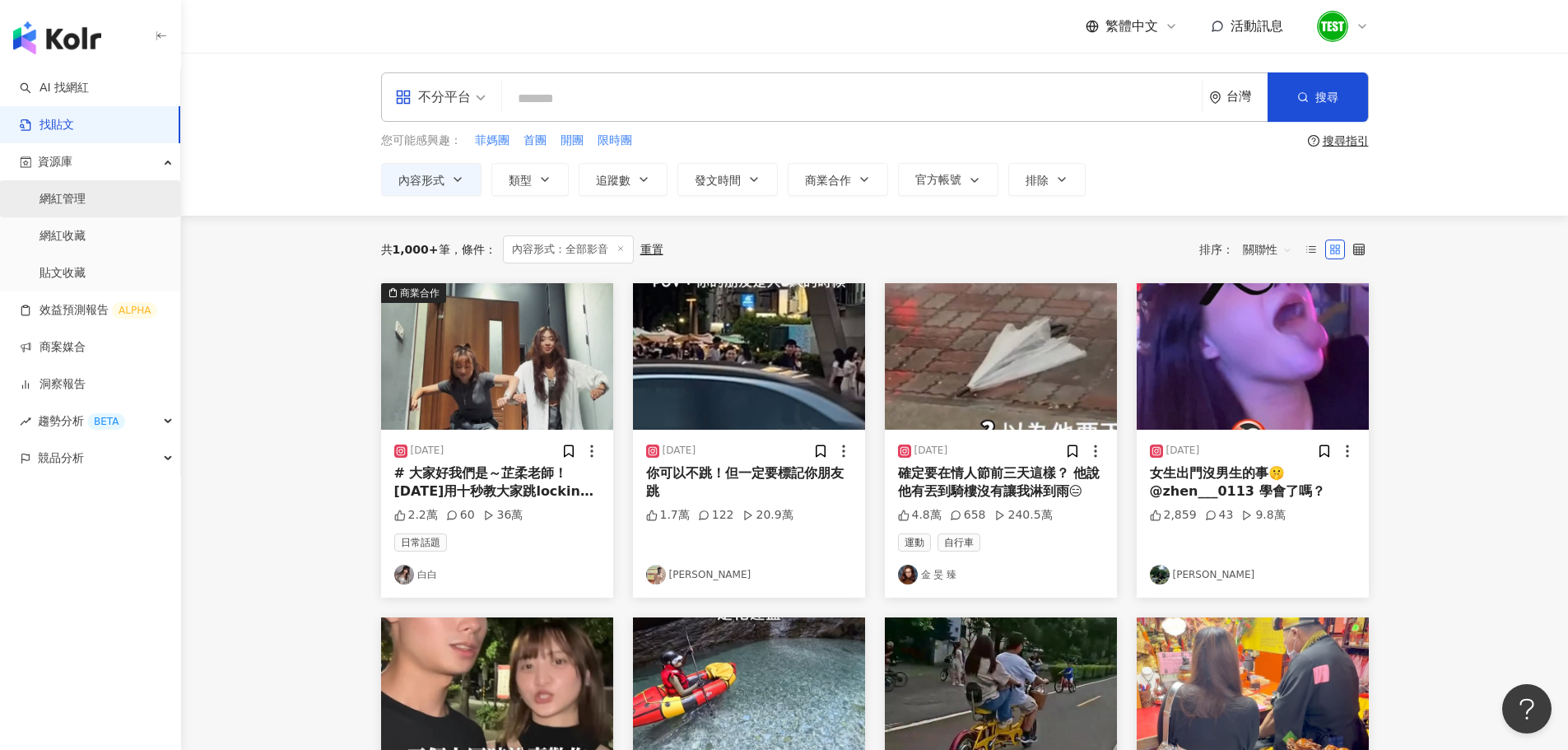
click at [86, 192] on link "網紅管理" at bounding box center [62, 199] width 46 height 17
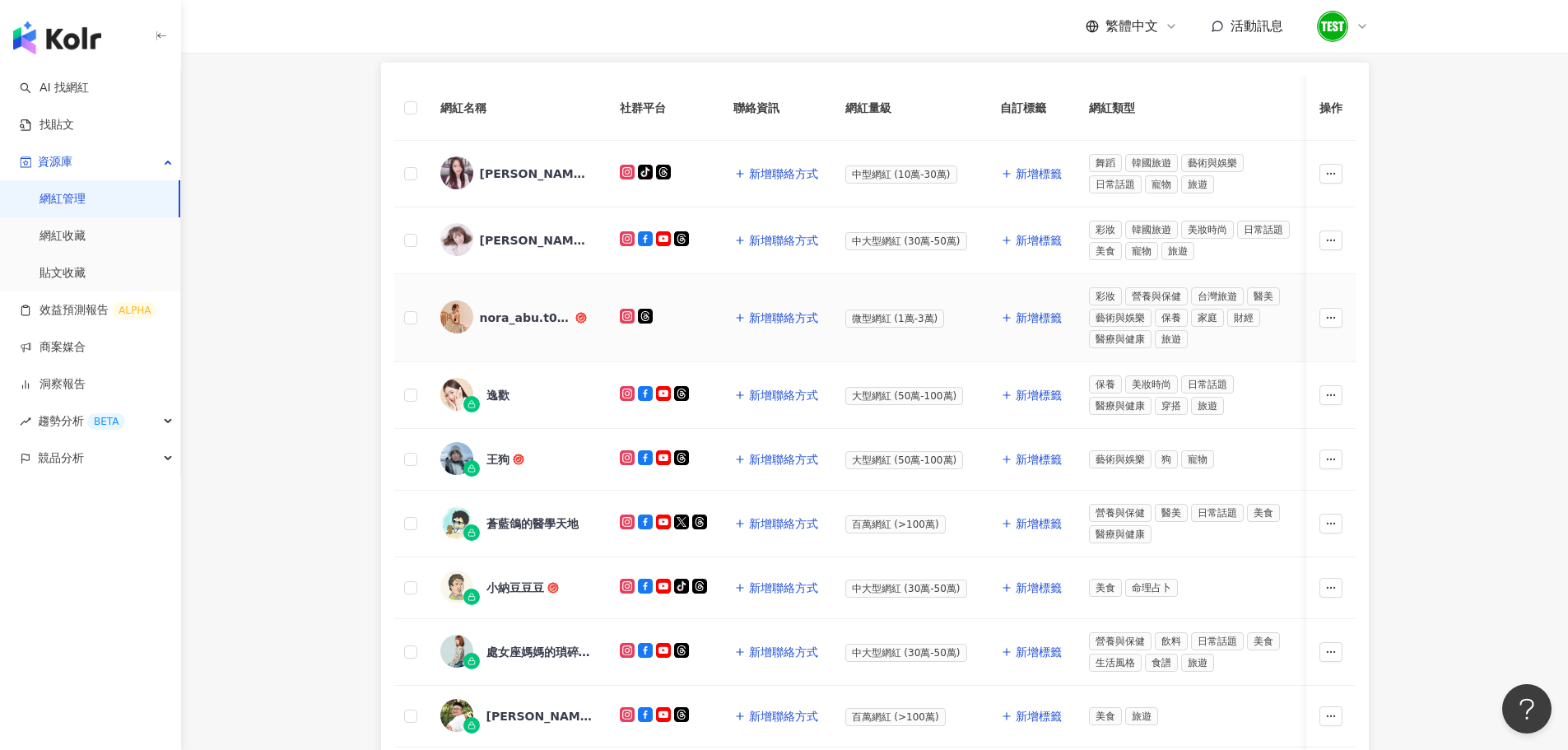
scroll to position [231, 0]
click at [468, 403] on rect at bounding box center [472, 405] width 7 height 4
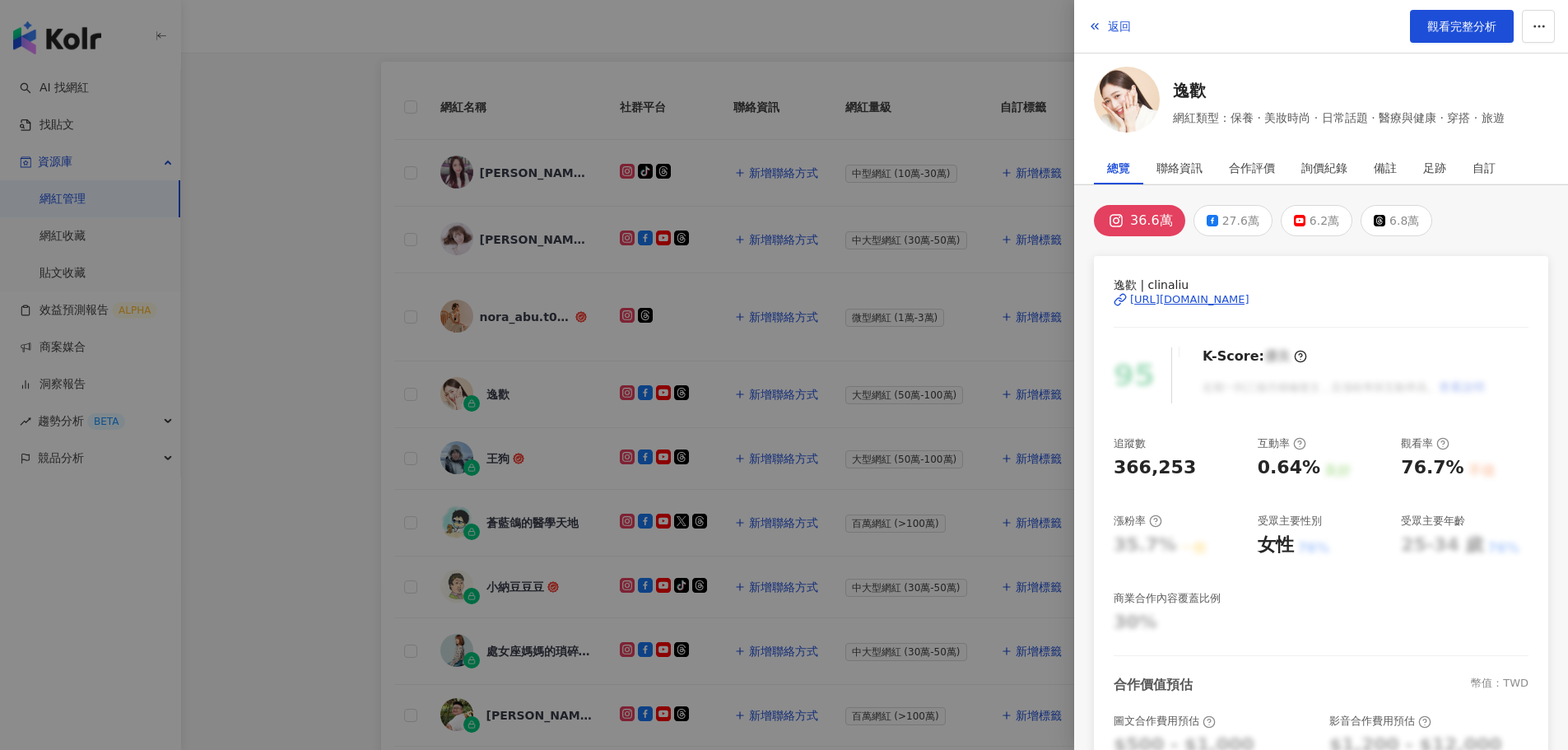
scroll to position [272, 0]
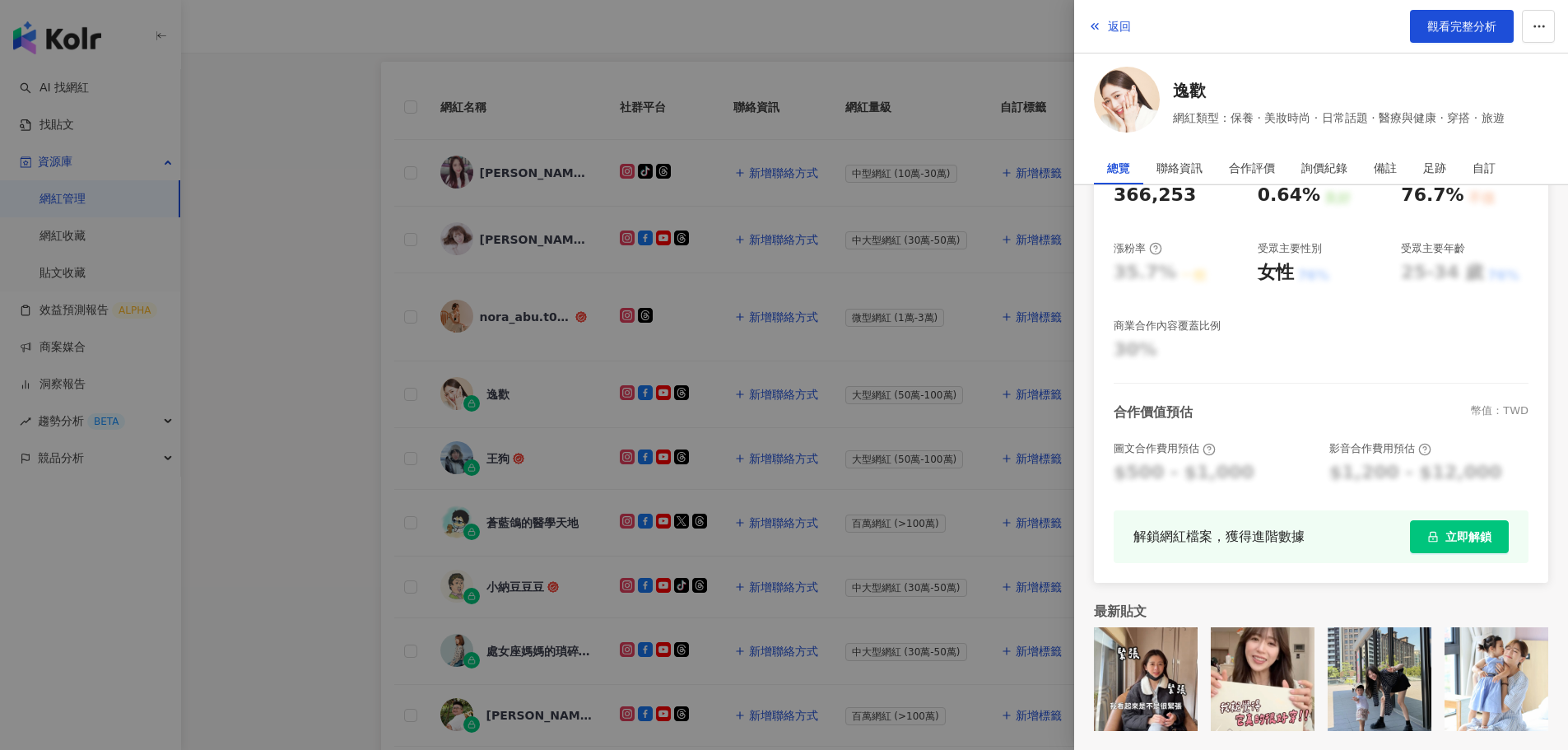
click at [494, 486] on div at bounding box center [784, 375] width 1568 height 750
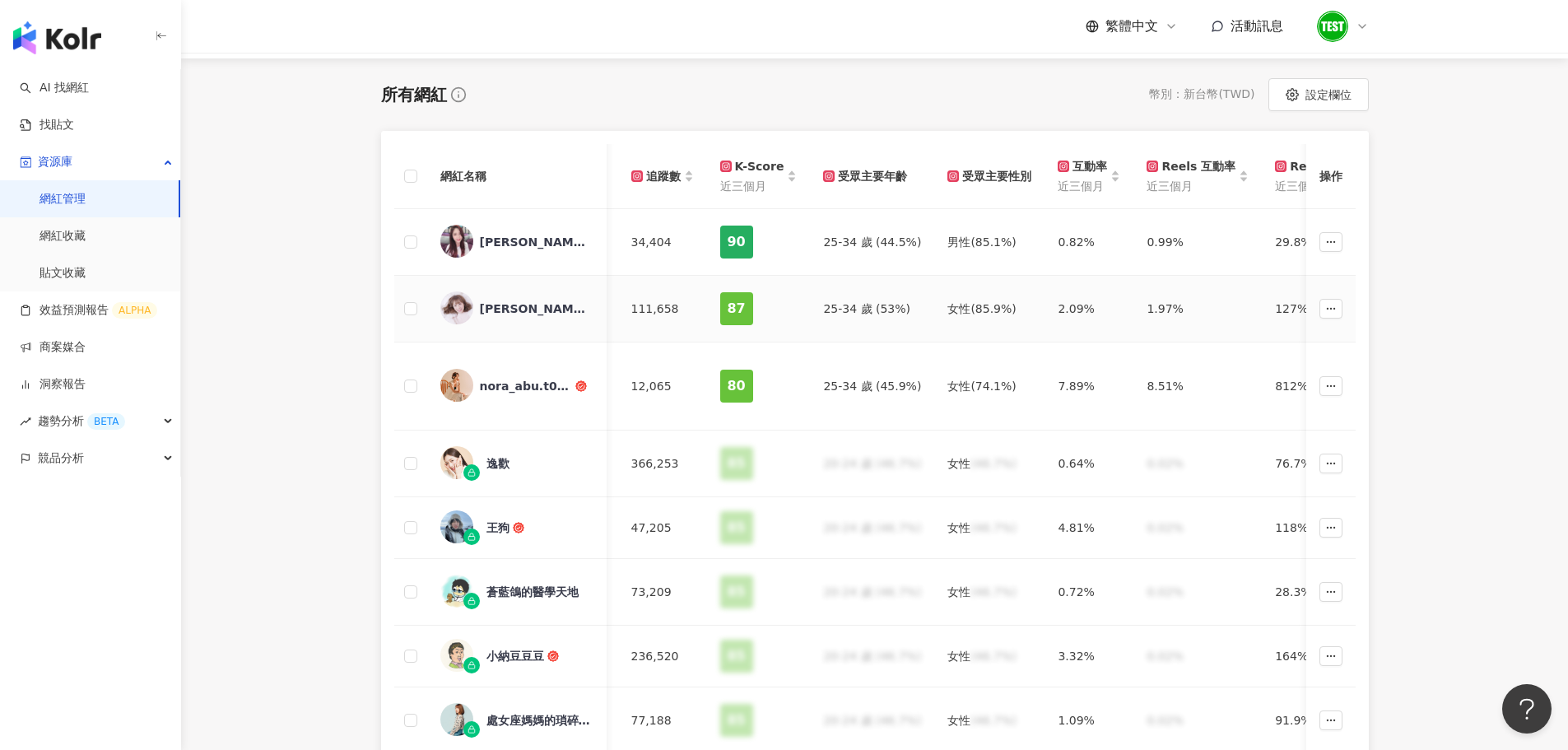
scroll to position [0, 689]
click at [724, 249] on div "90" at bounding box center [738, 242] width 33 height 32
click at [735, 167] on div "K-Score" at bounding box center [754, 167] width 64 height 18
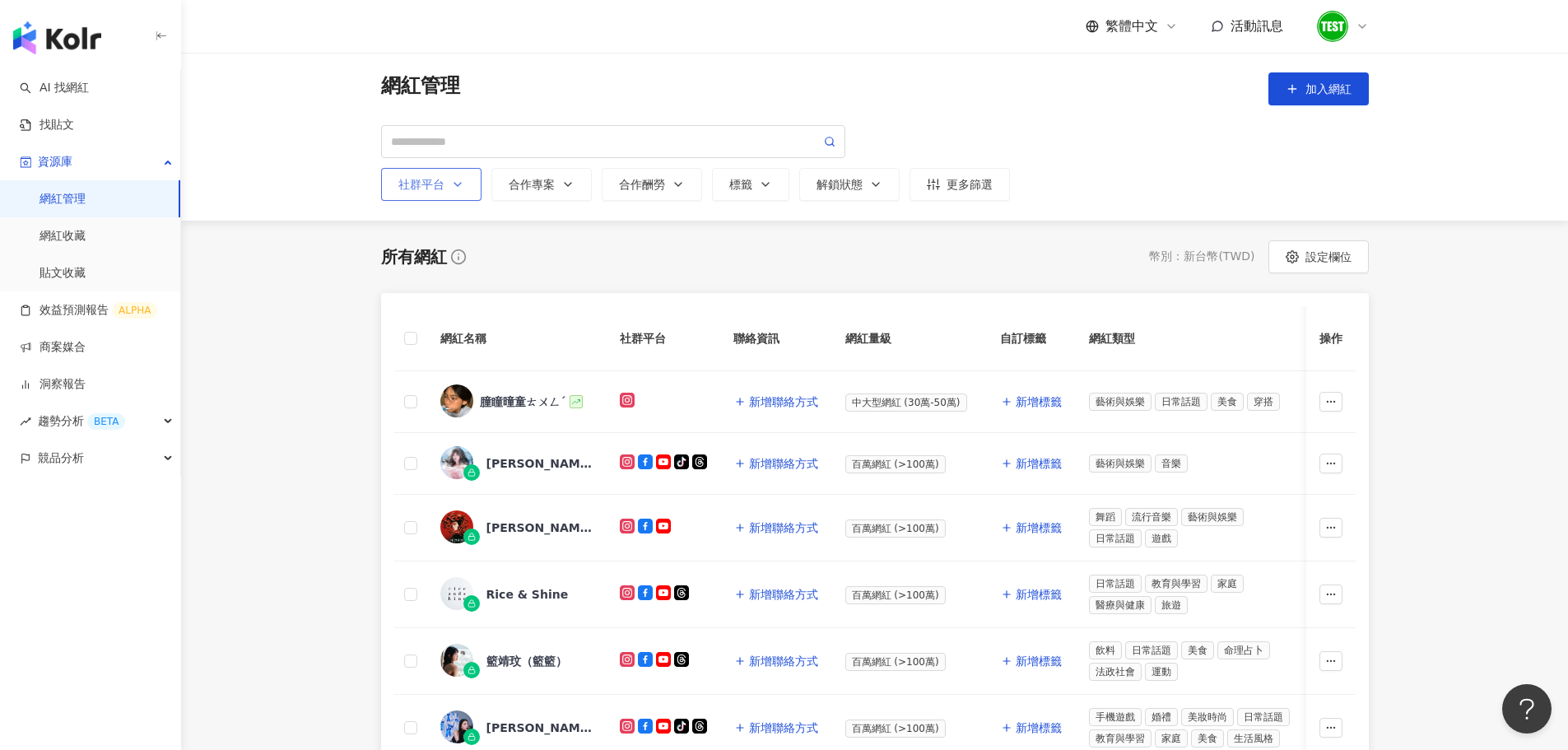
click at [453, 194] on button "社群平台" at bounding box center [431, 183] width 100 height 32
click at [430, 334] on div "YouTube" at bounding box center [453, 330] width 89 height 18
click at [1279, 76] on button "加入網紅" at bounding box center [1319, 88] width 100 height 32
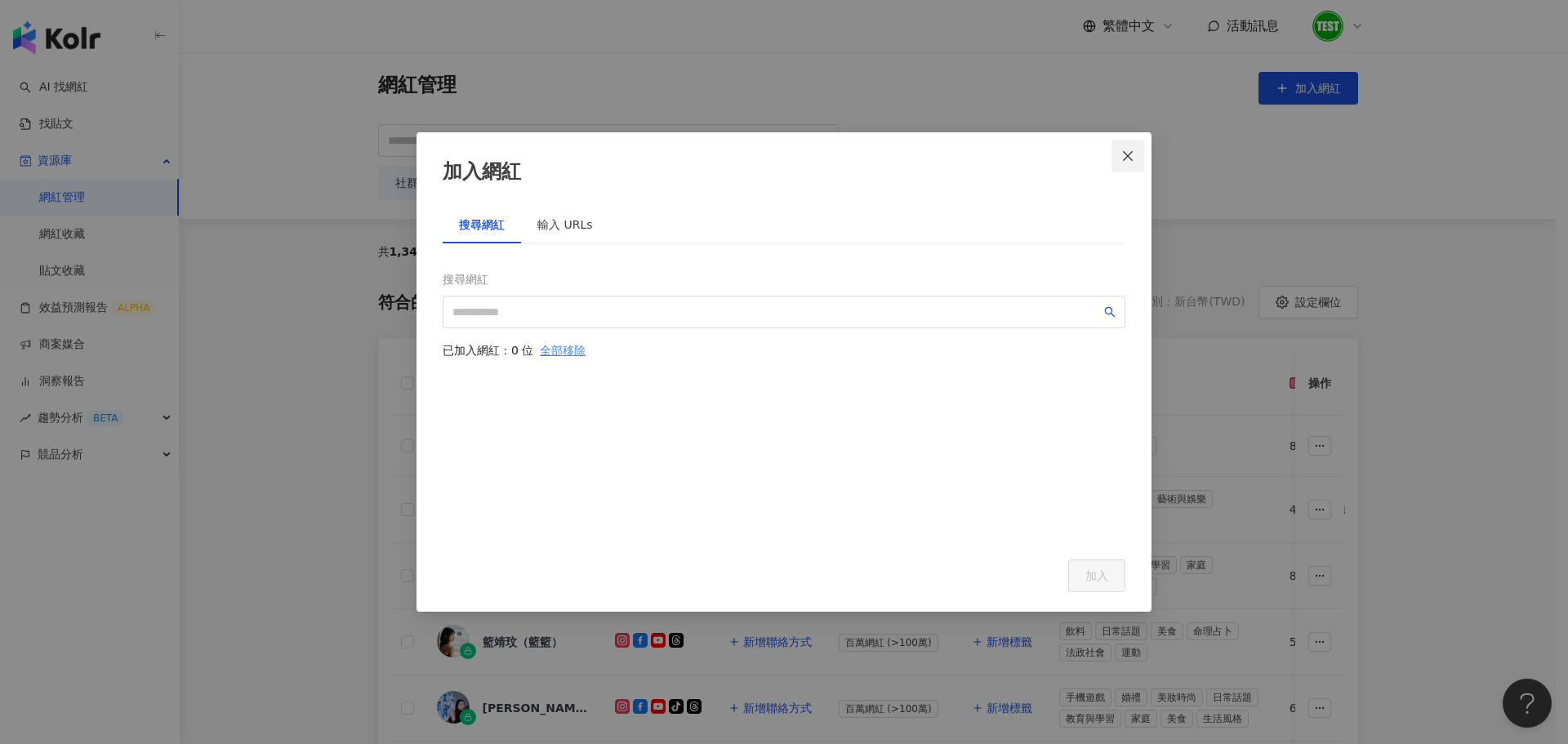
click at [1121, 156] on icon "close" at bounding box center [1128, 156] width 13 height 13
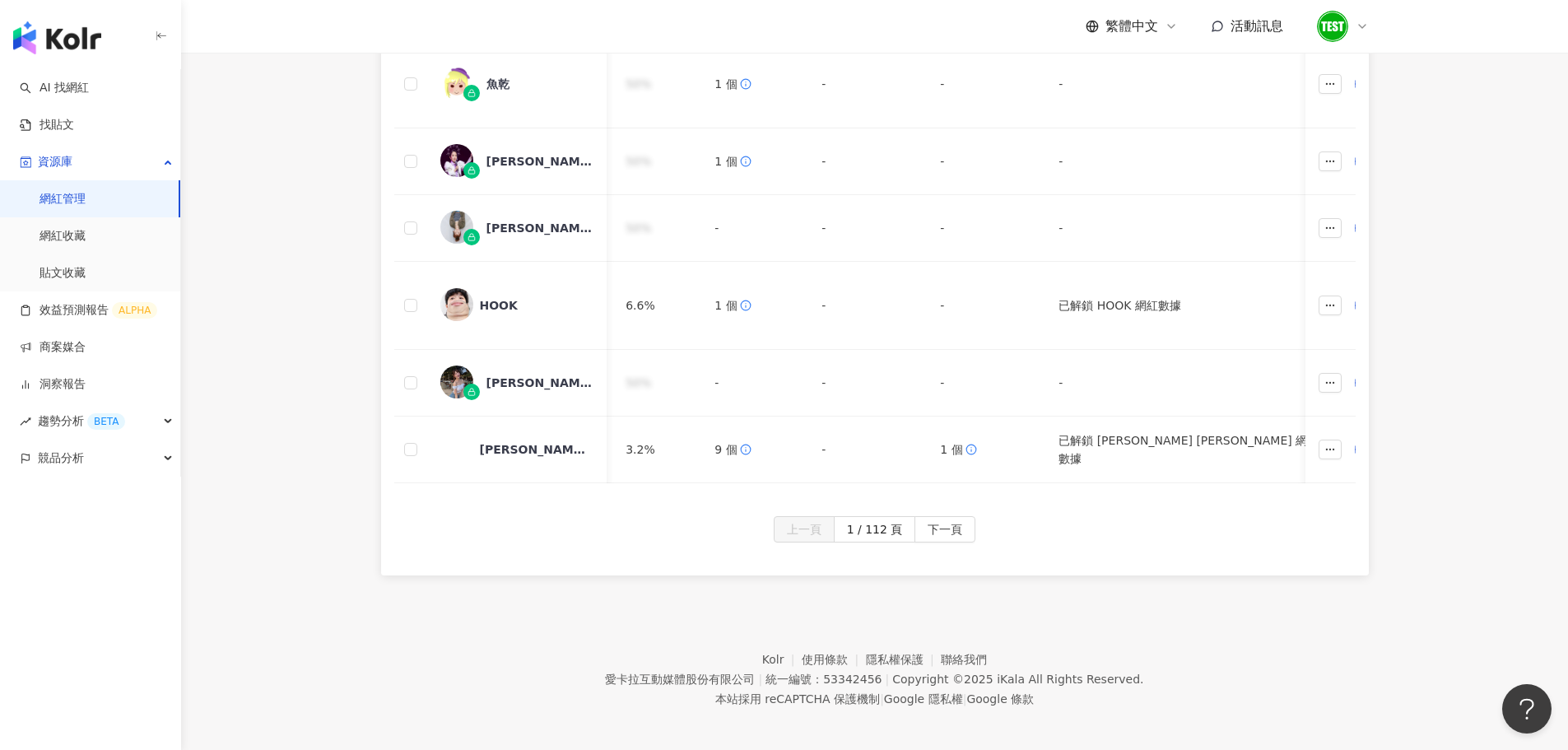
scroll to position [815, 0]
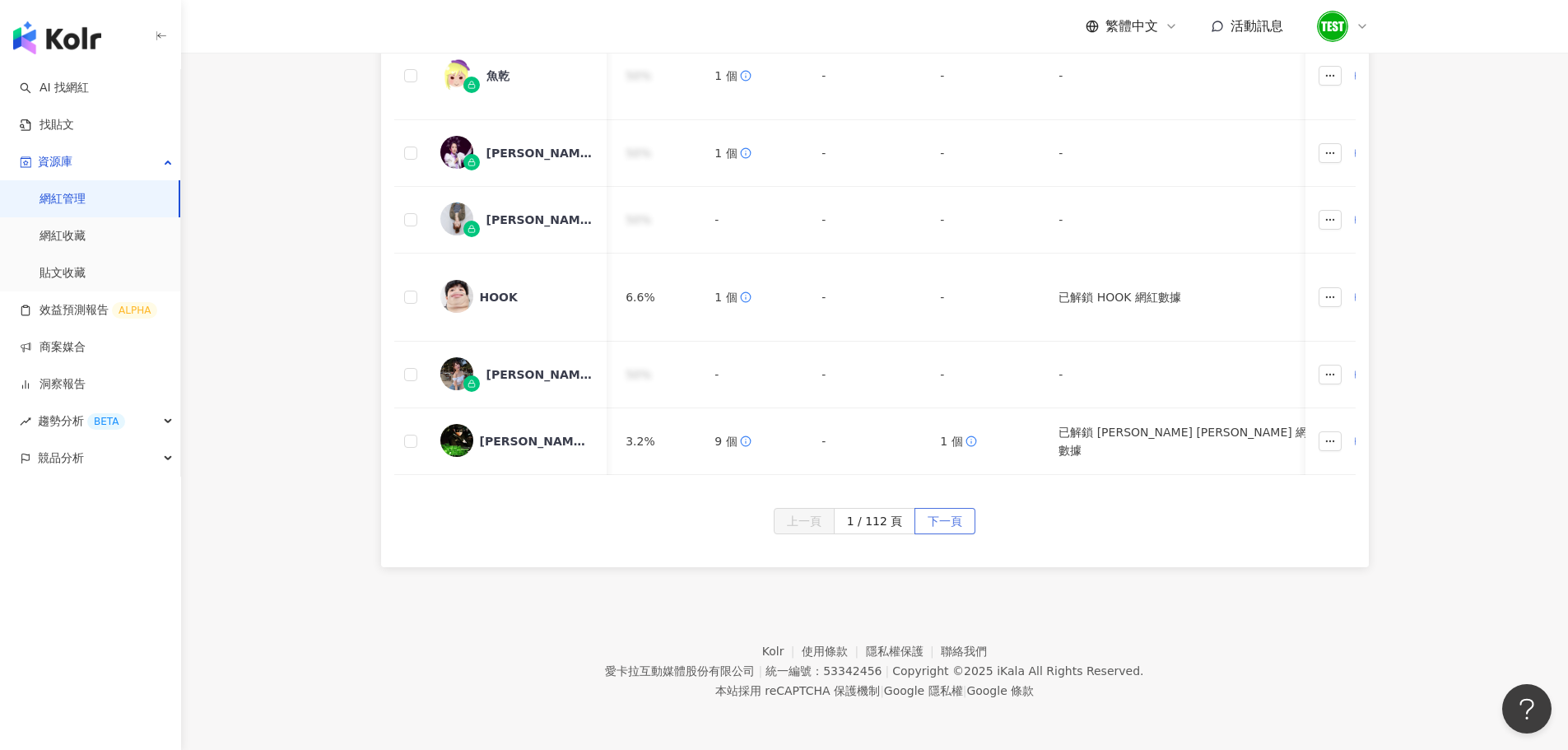
click at [928, 520] on span "下一頁" at bounding box center [944, 522] width 34 height 27
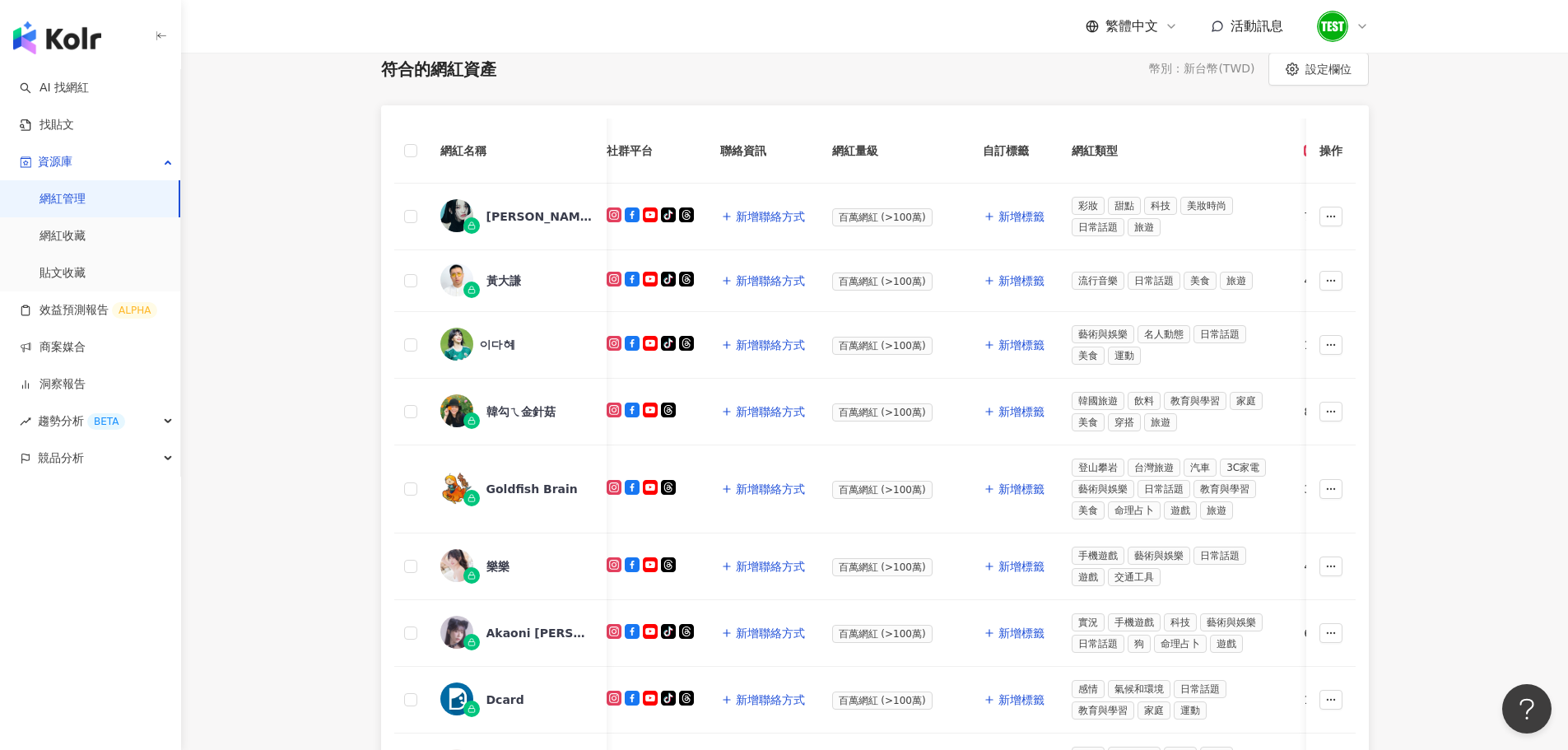
scroll to position [234, 0]
